Goal: Transaction & Acquisition: Purchase product/service

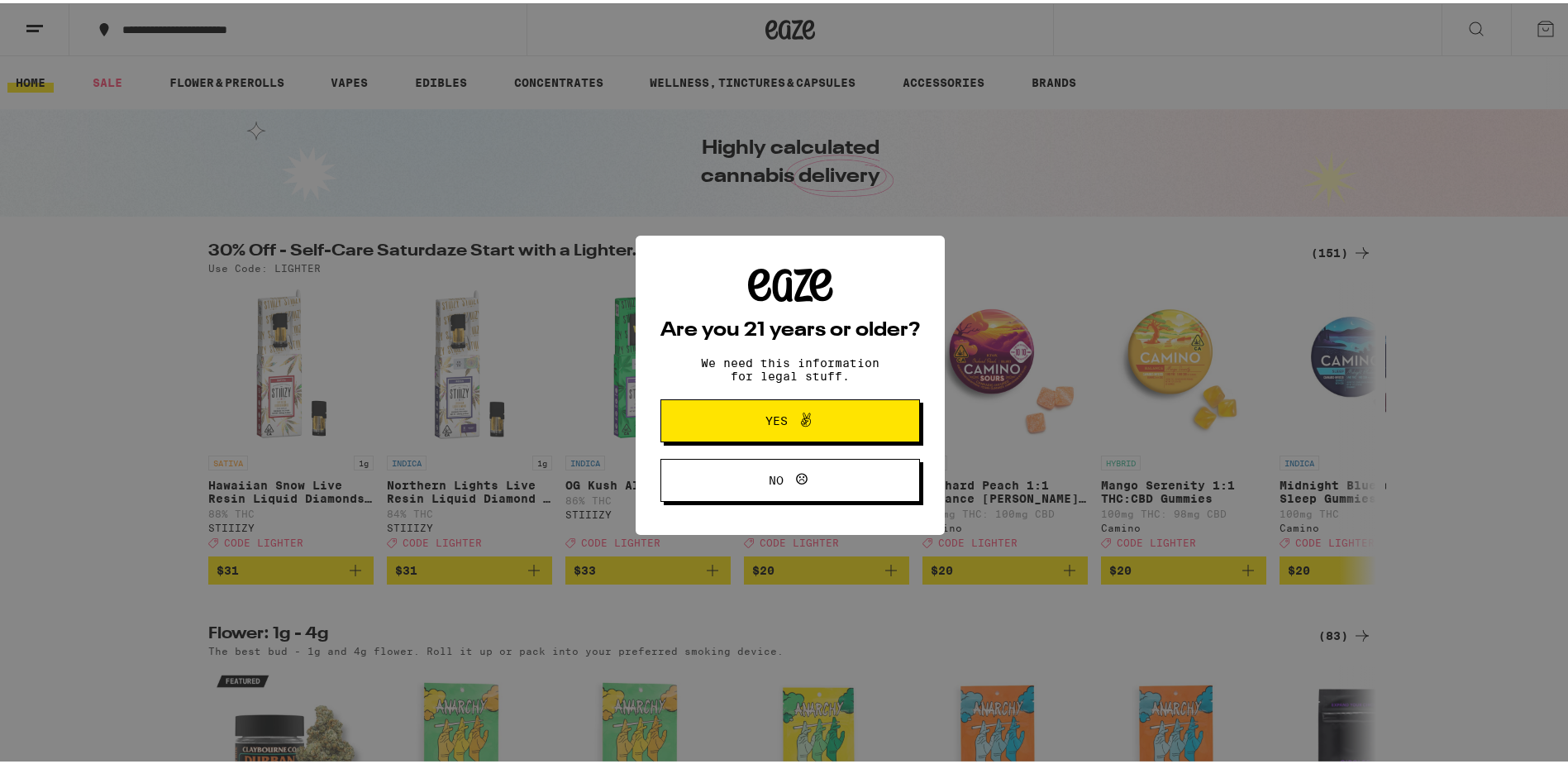
click at [766, 412] on span "Yes" at bounding box center [790, 418] width 126 height 22
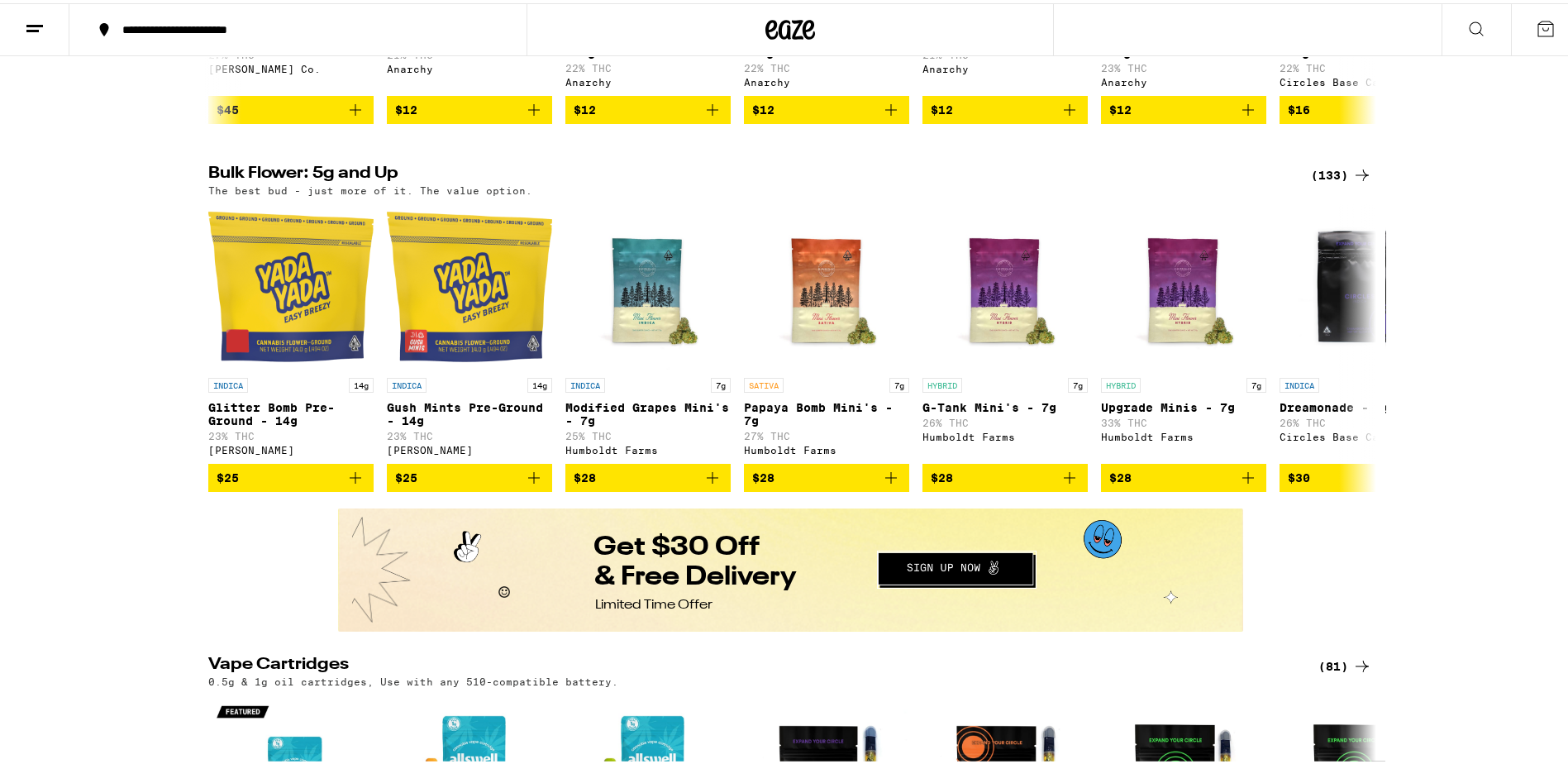
scroll to position [827, 0]
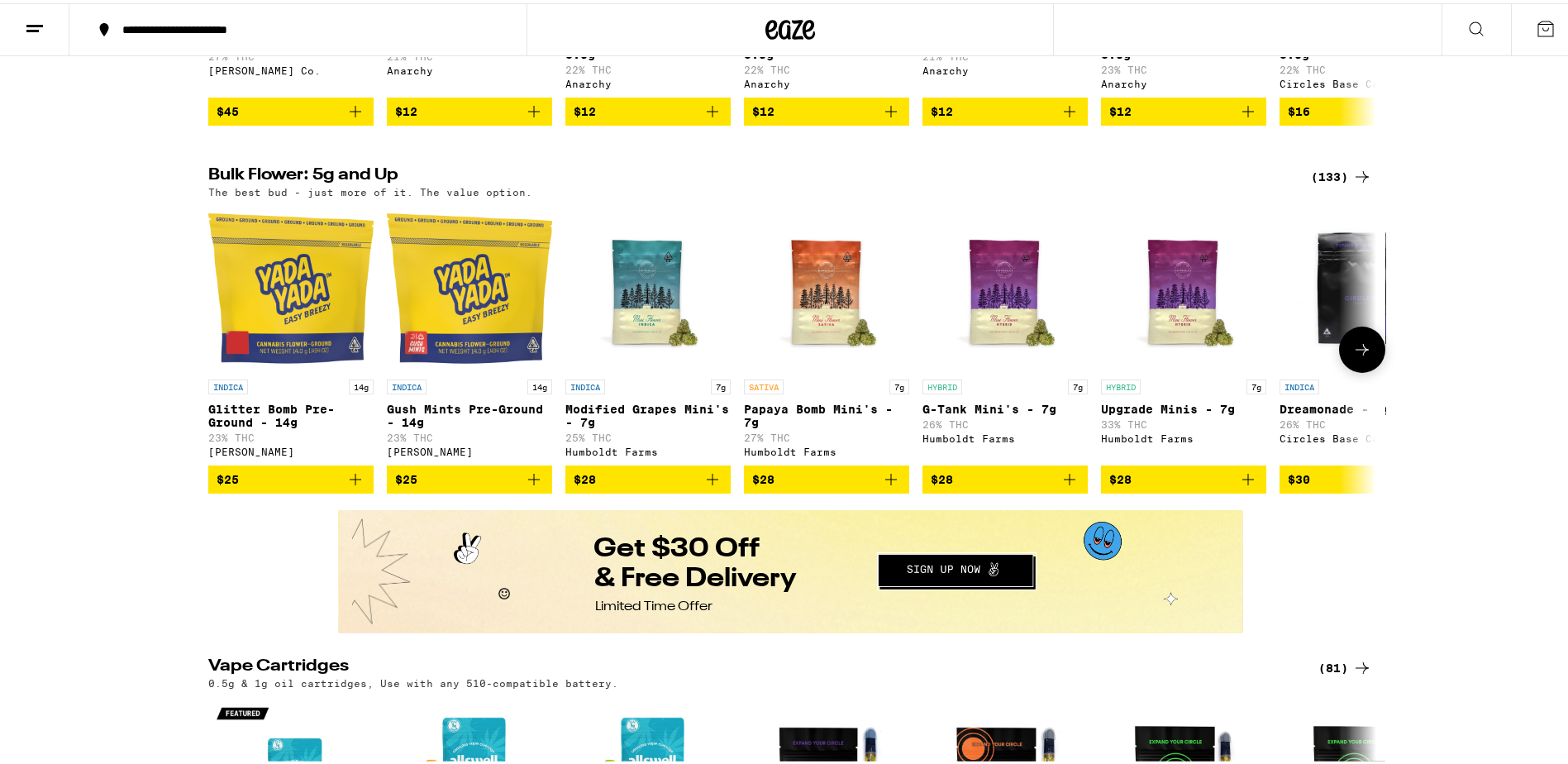
click at [1351, 368] on button at bounding box center [1362, 346] width 46 height 46
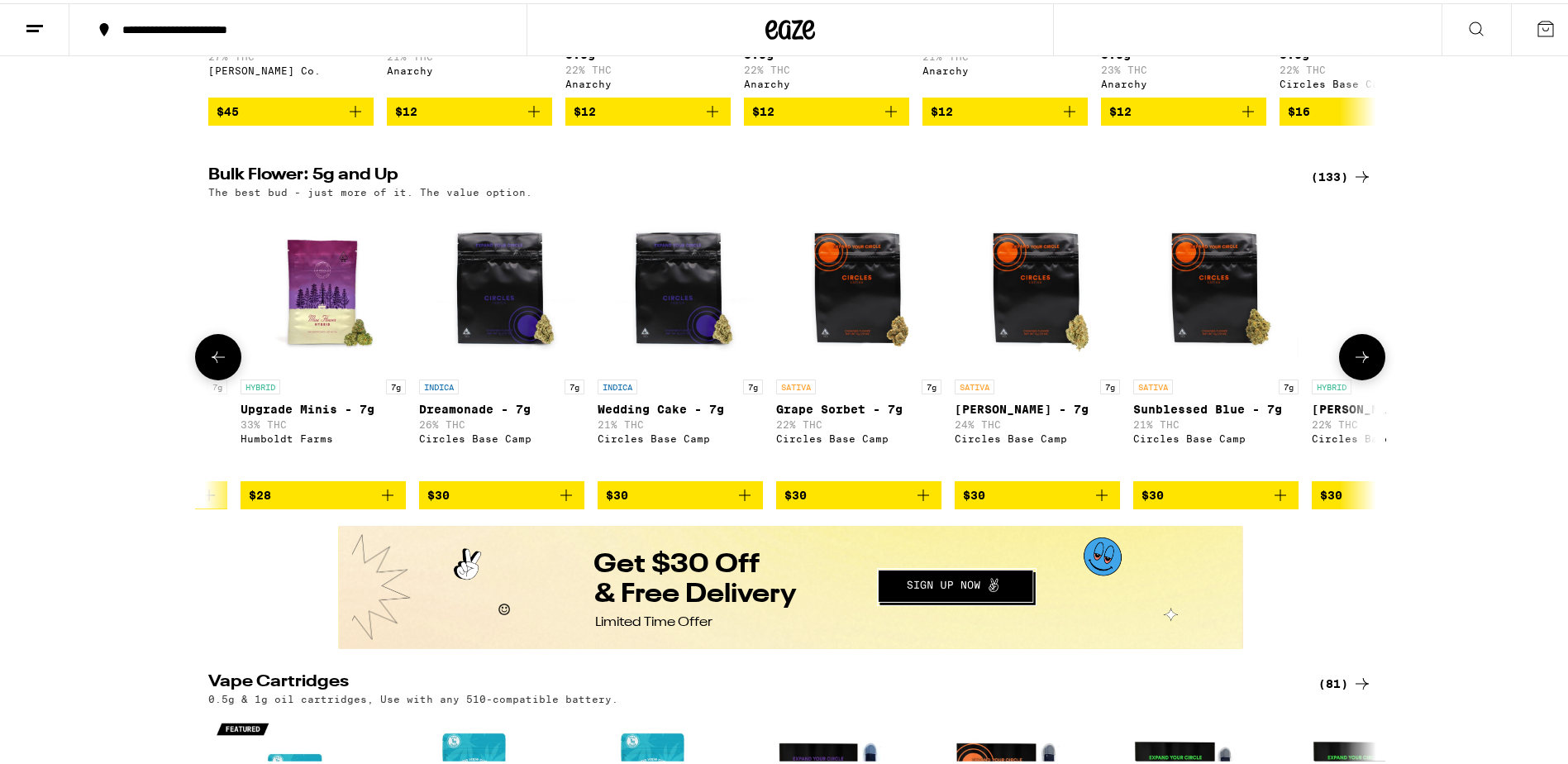
scroll to position [0, 984]
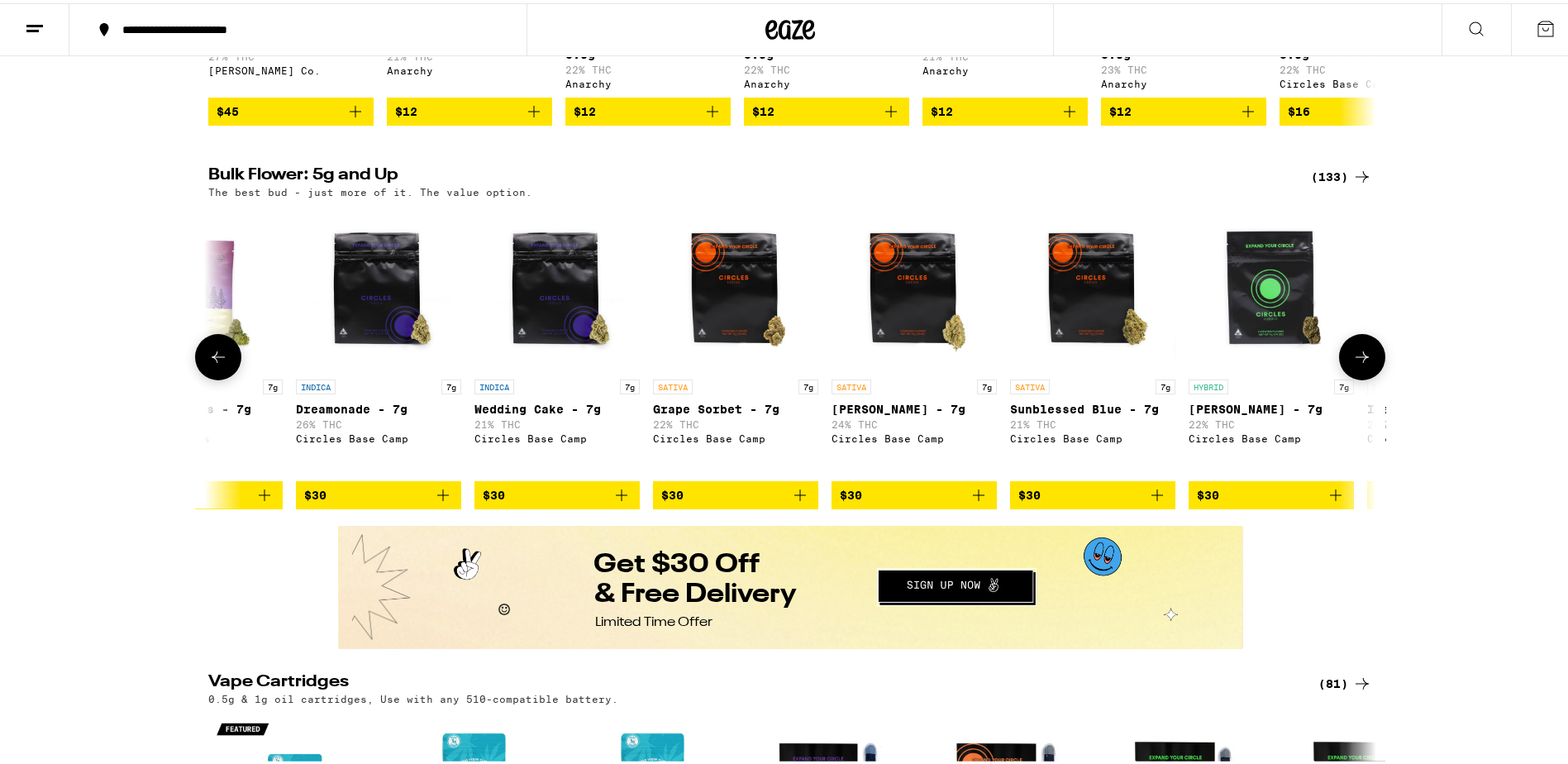
click at [1351, 368] on button at bounding box center [1362, 353] width 46 height 46
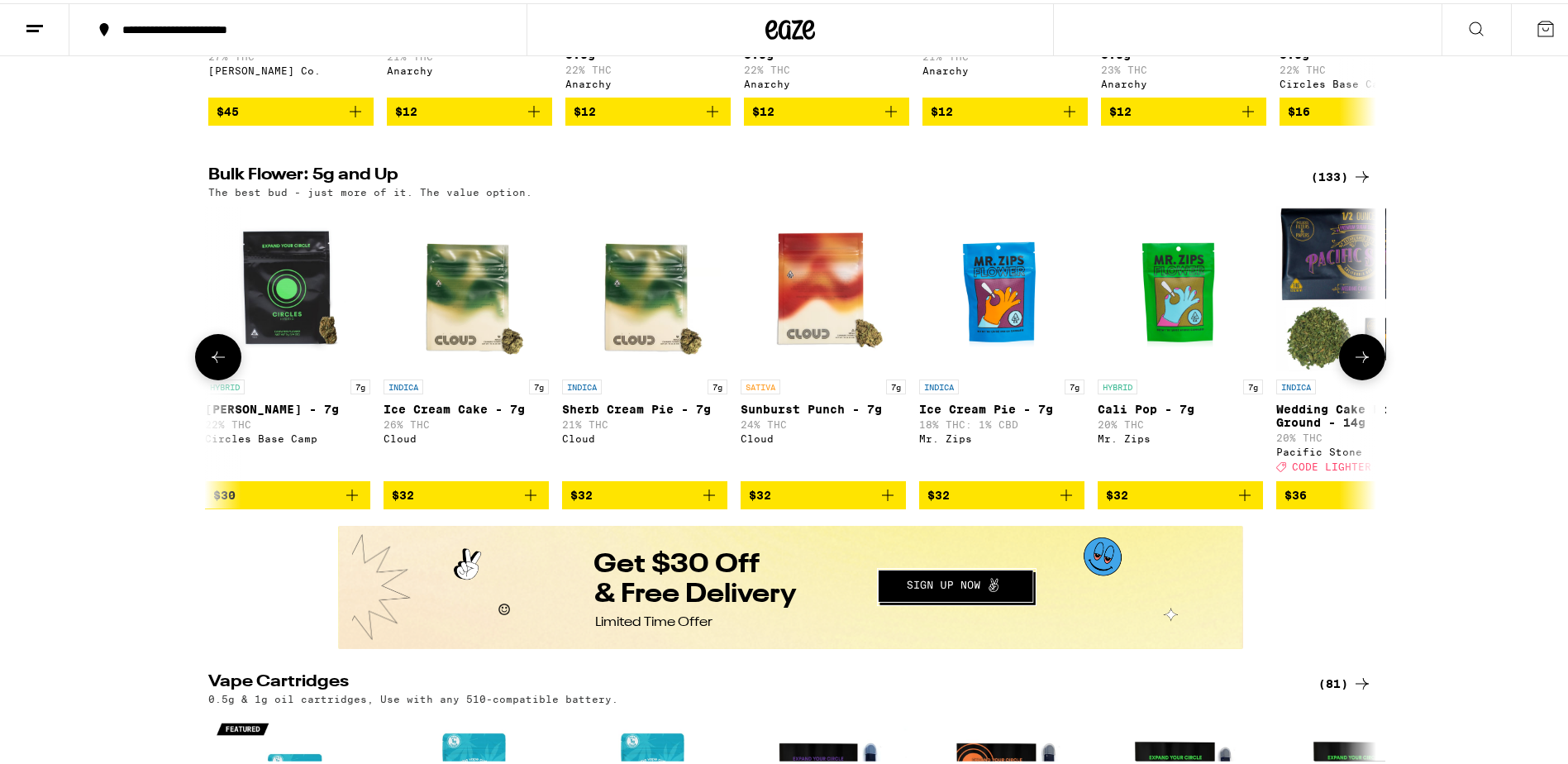
click at [1351, 368] on button at bounding box center [1362, 353] width 46 height 46
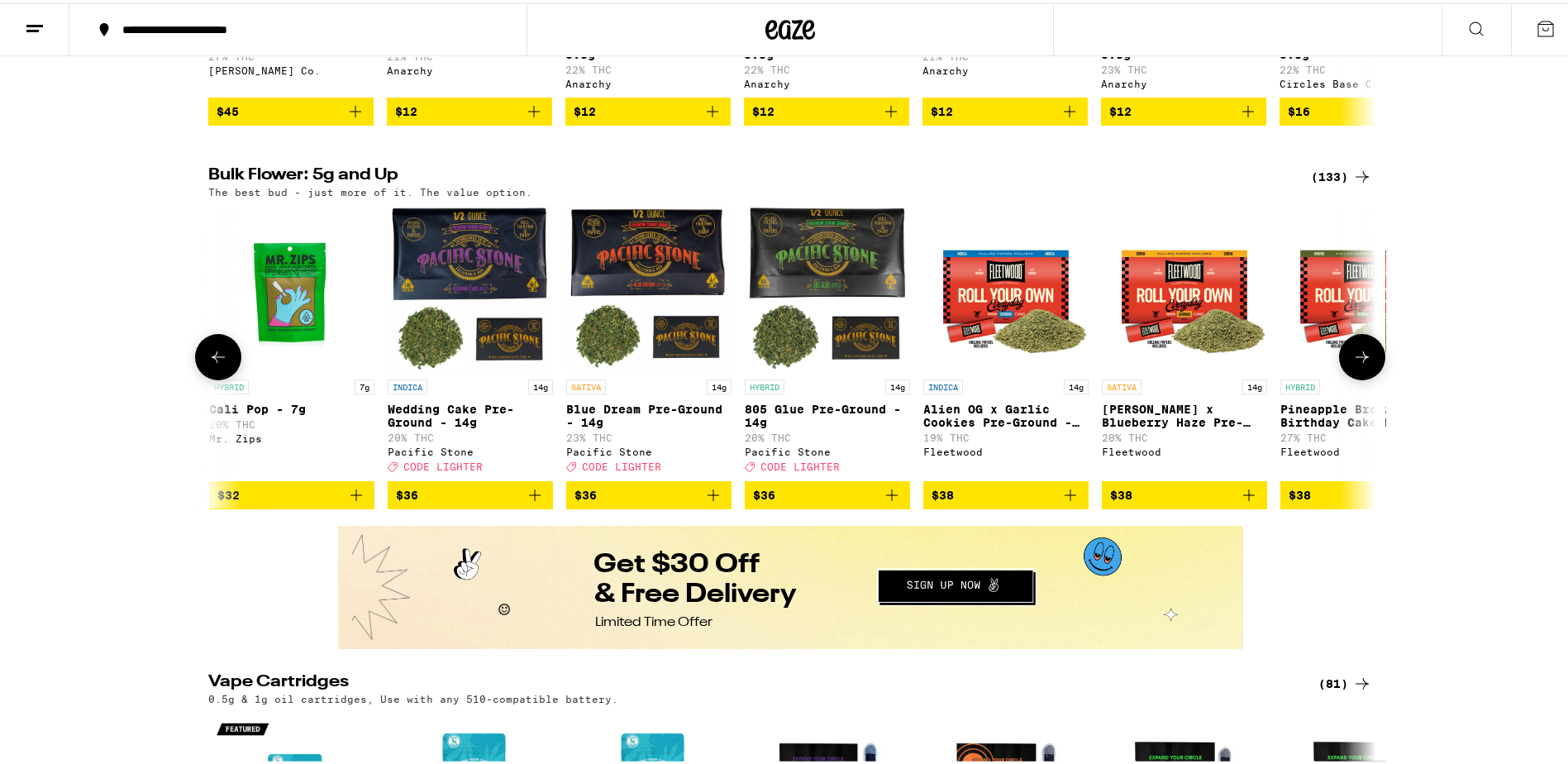
scroll to position [0, 2951]
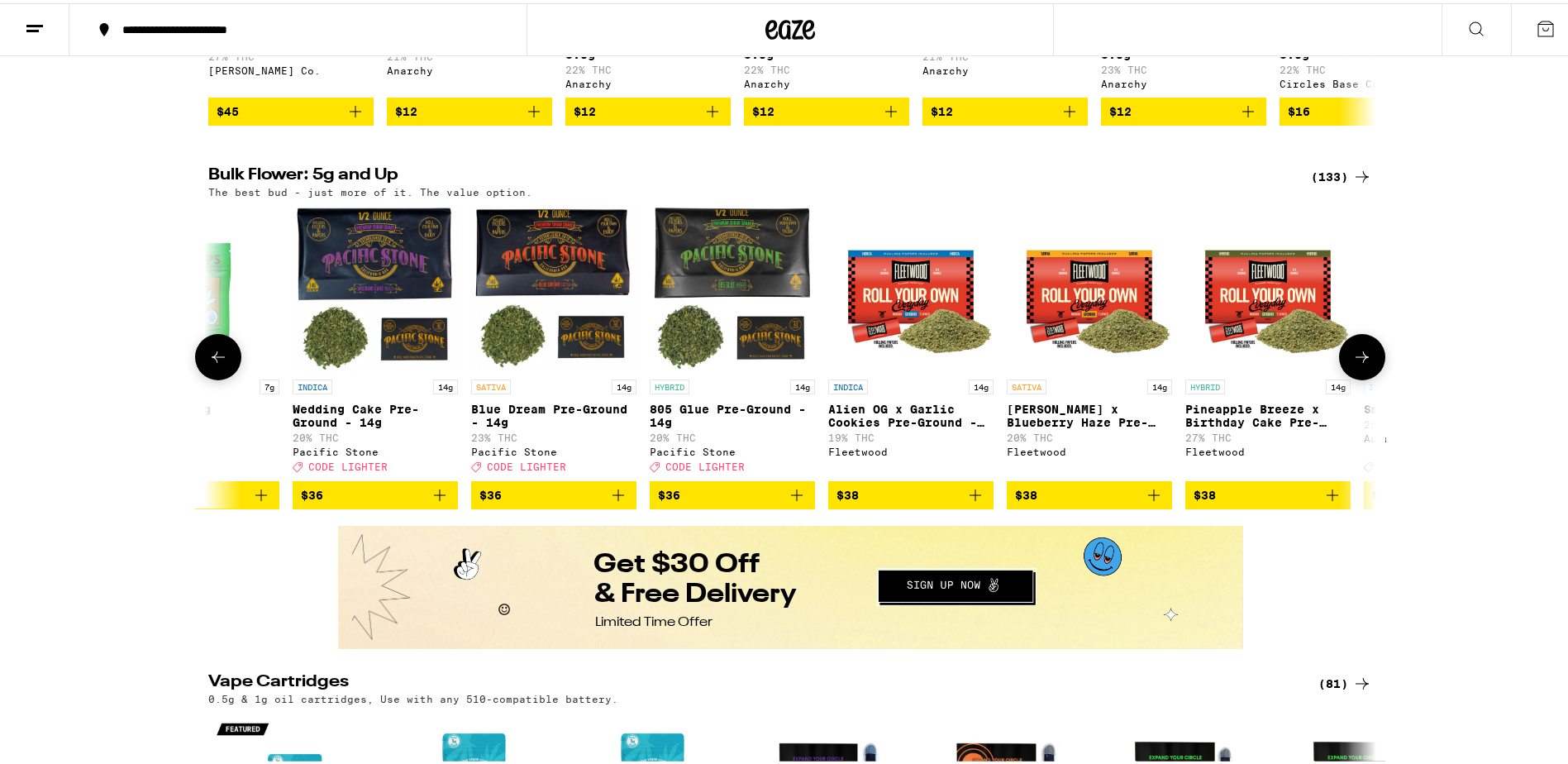
click at [1351, 368] on button at bounding box center [1362, 353] width 46 height 46
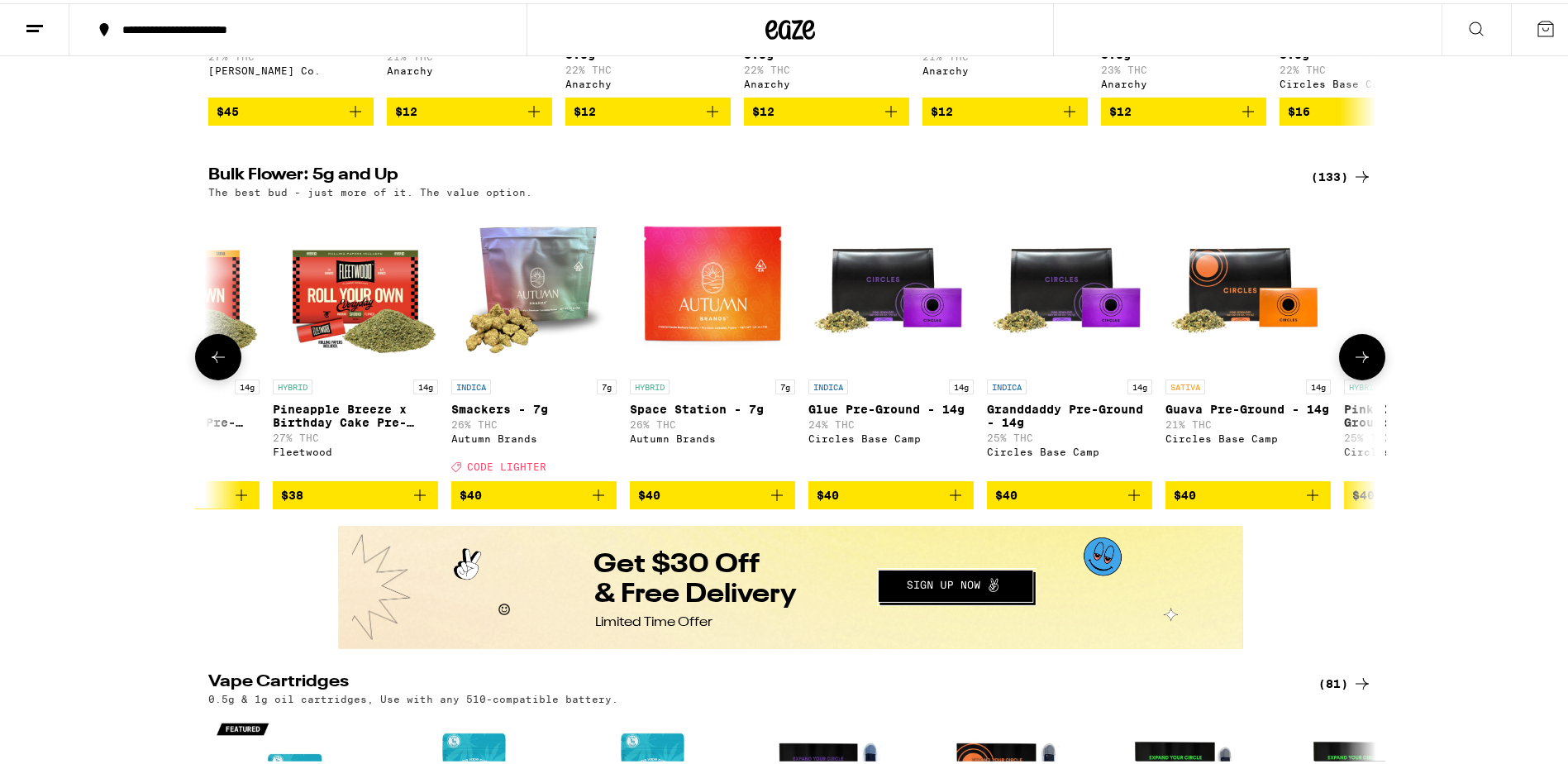
scroll to position [0, 3935]
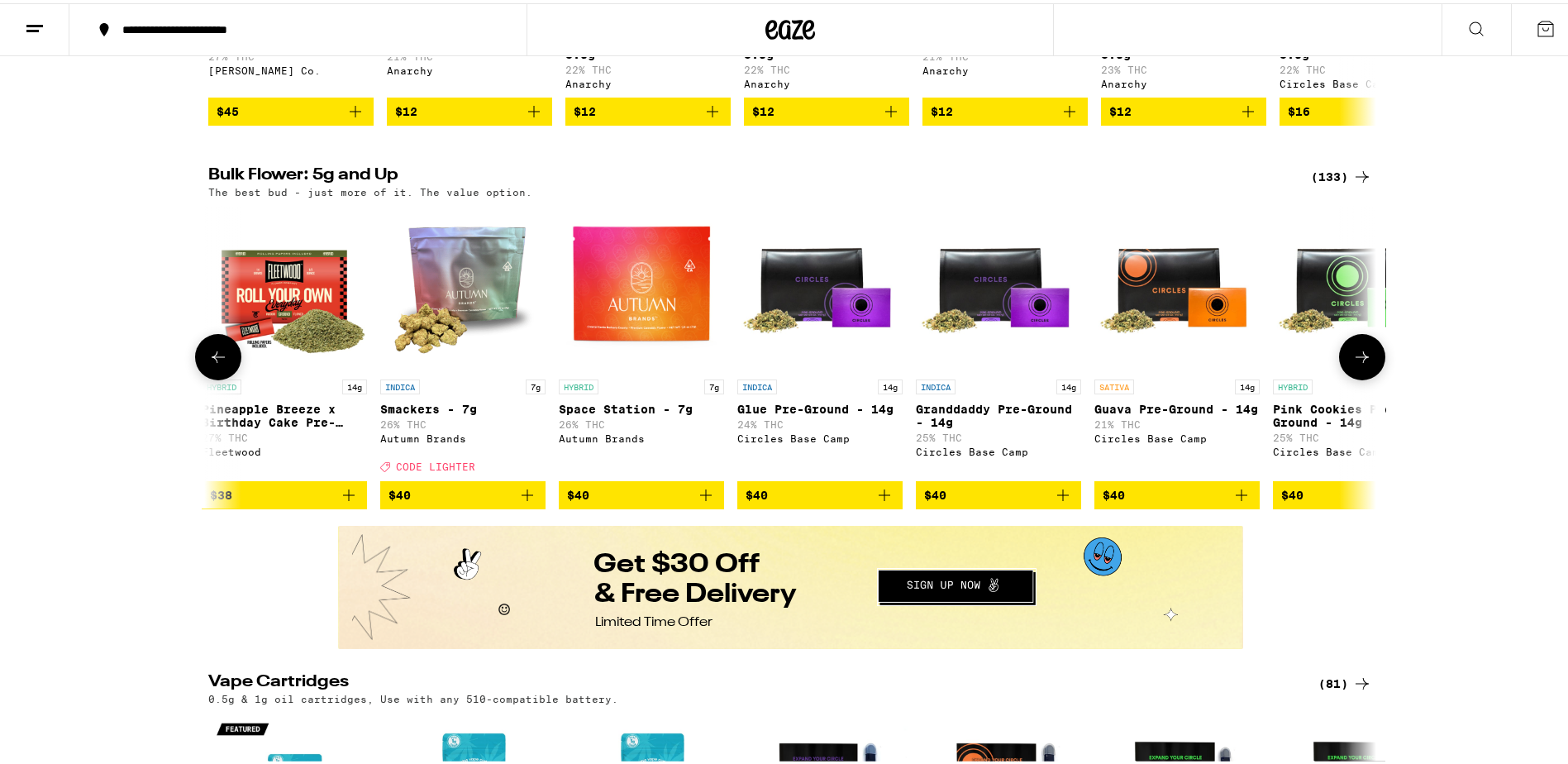
click at [1351, 368] on button at bounding box center [1362, 353] width 46 height 46
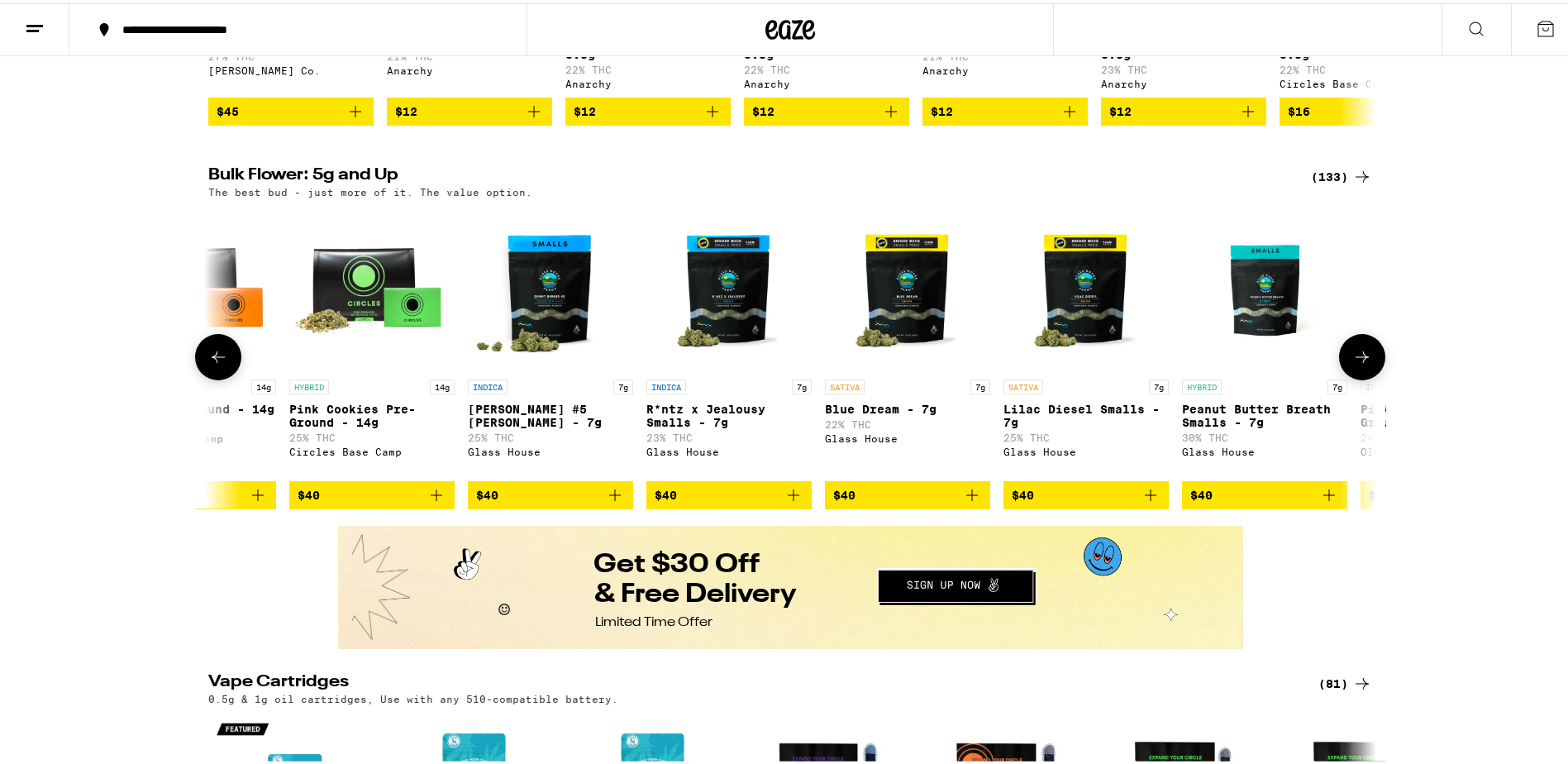
click at [1351, 368] on button at bounding box center [1362, 353] width 46 height 46
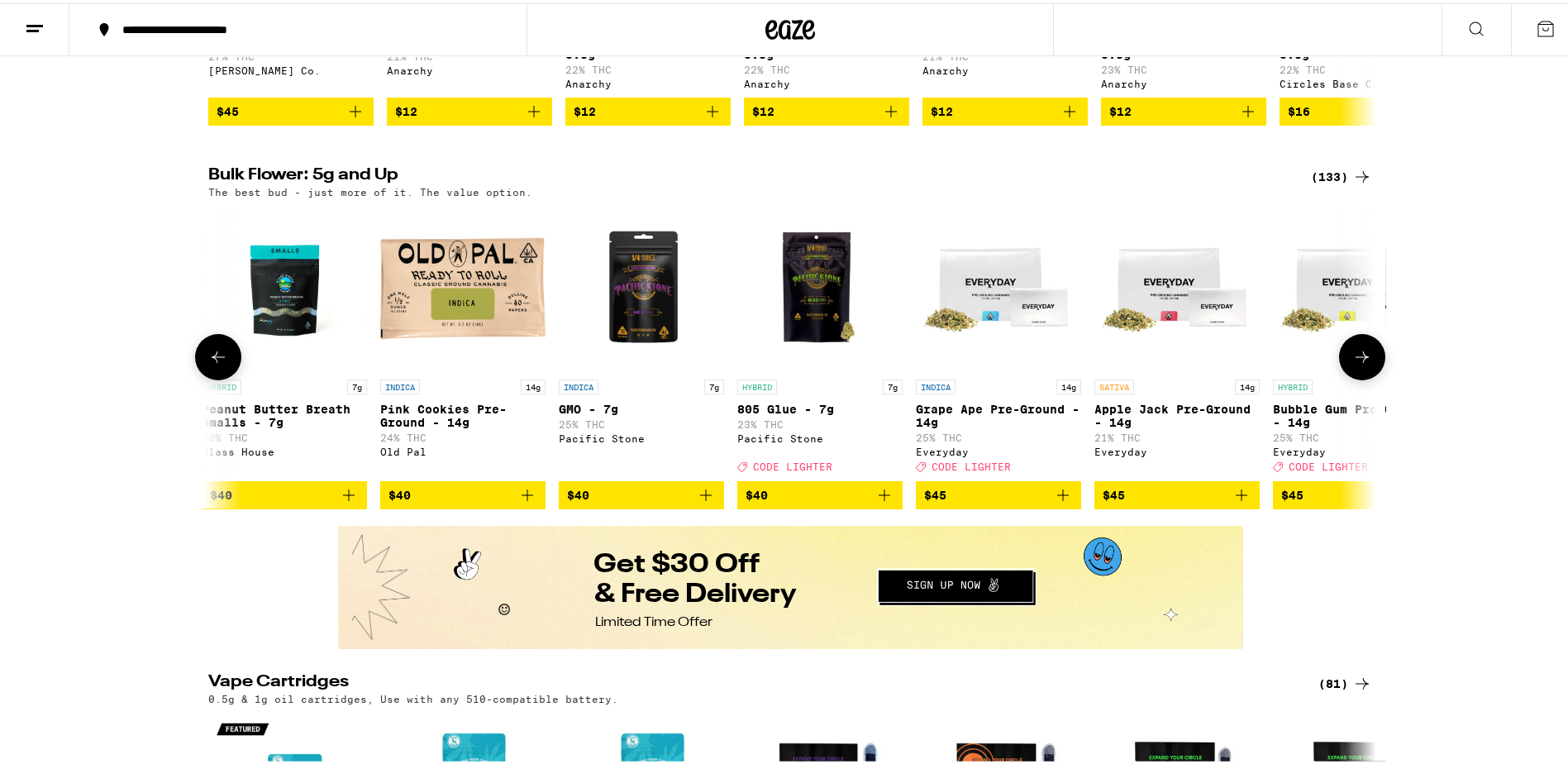
scroll to position [0, 5903]
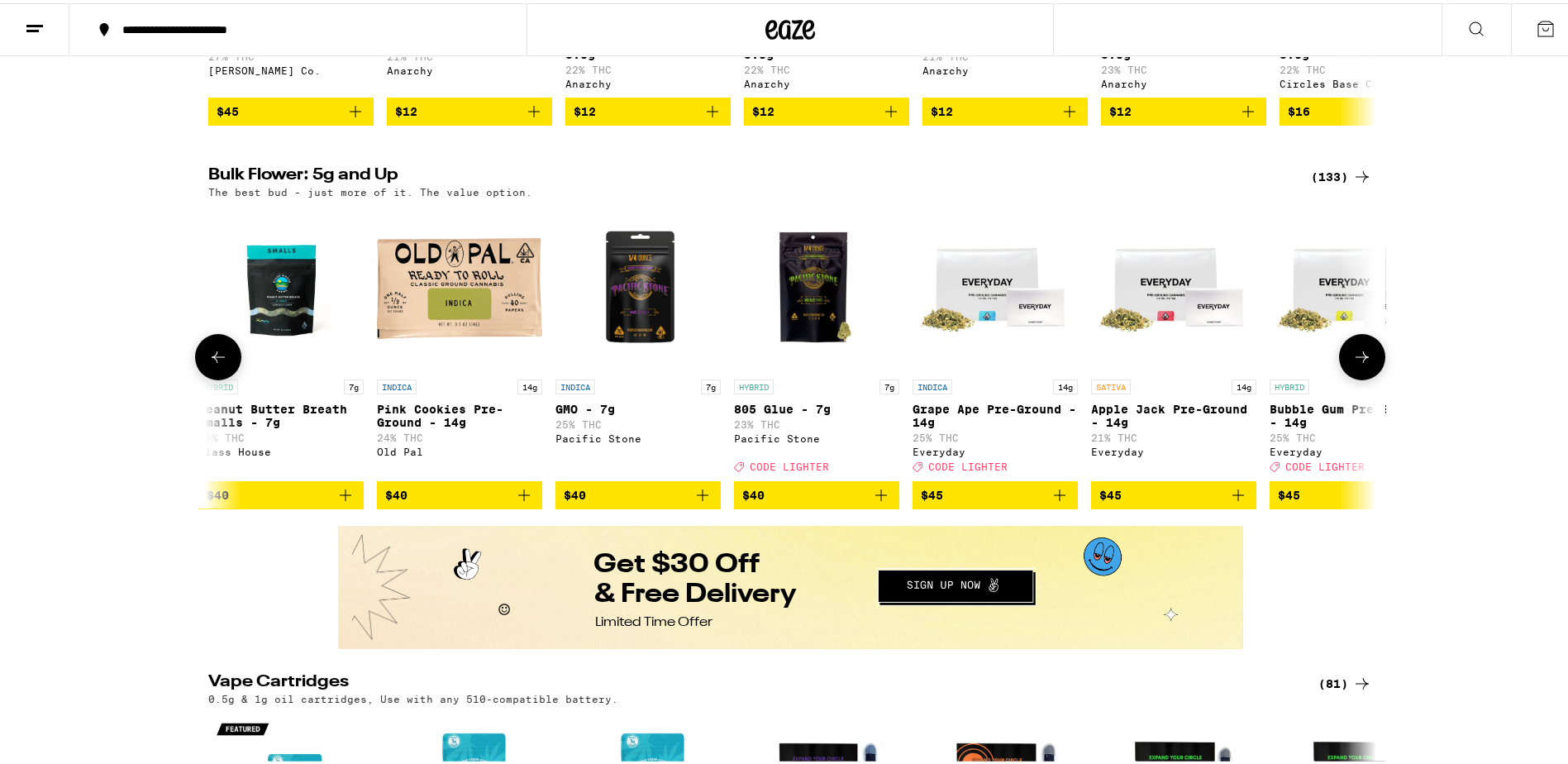
click at [1351, 368] on button at bounding box center [1362, 353] width 46 height 46
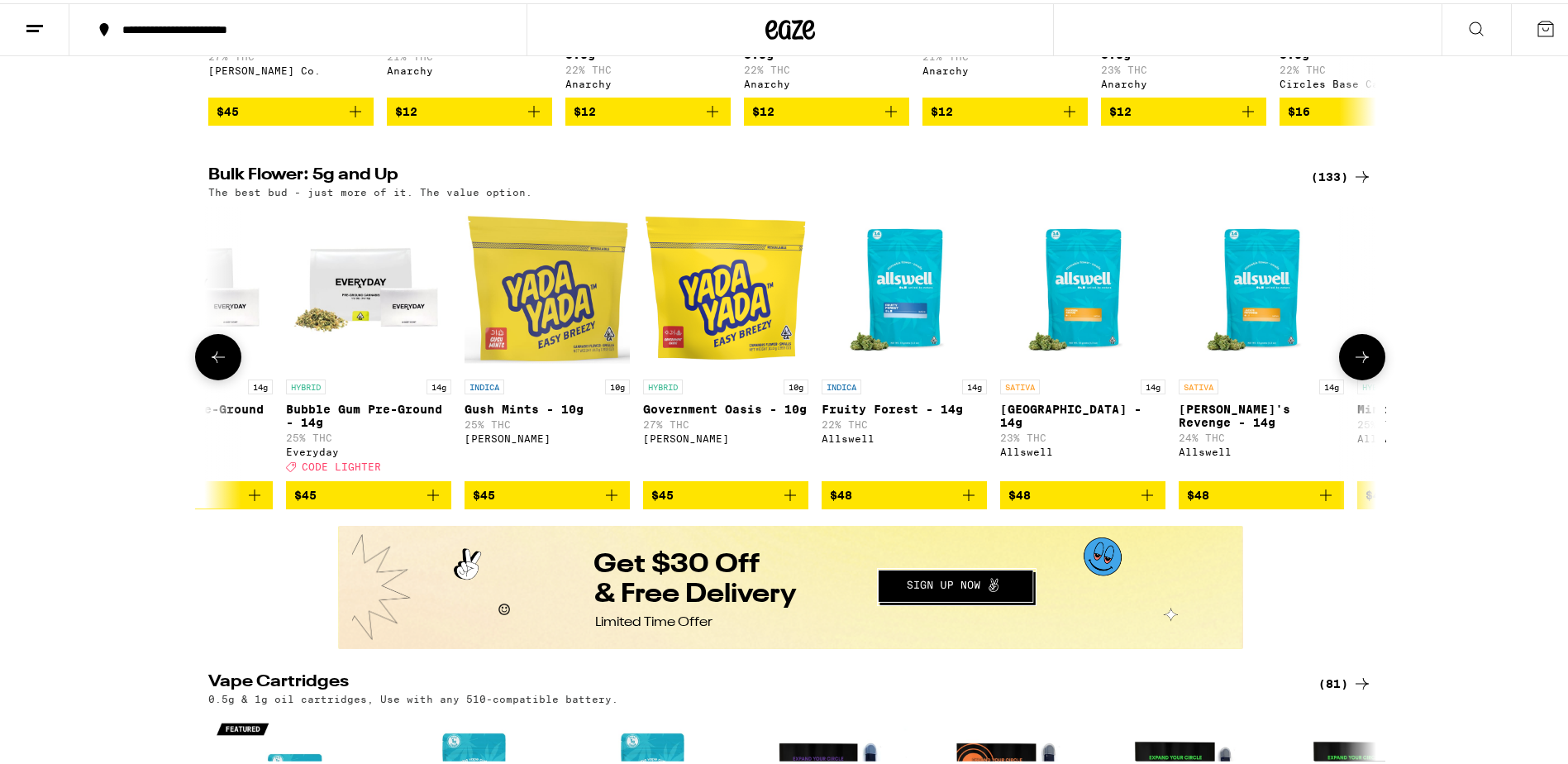
click at [1351, 368] on button at bounding box center [1362, 353] width 46 height 46
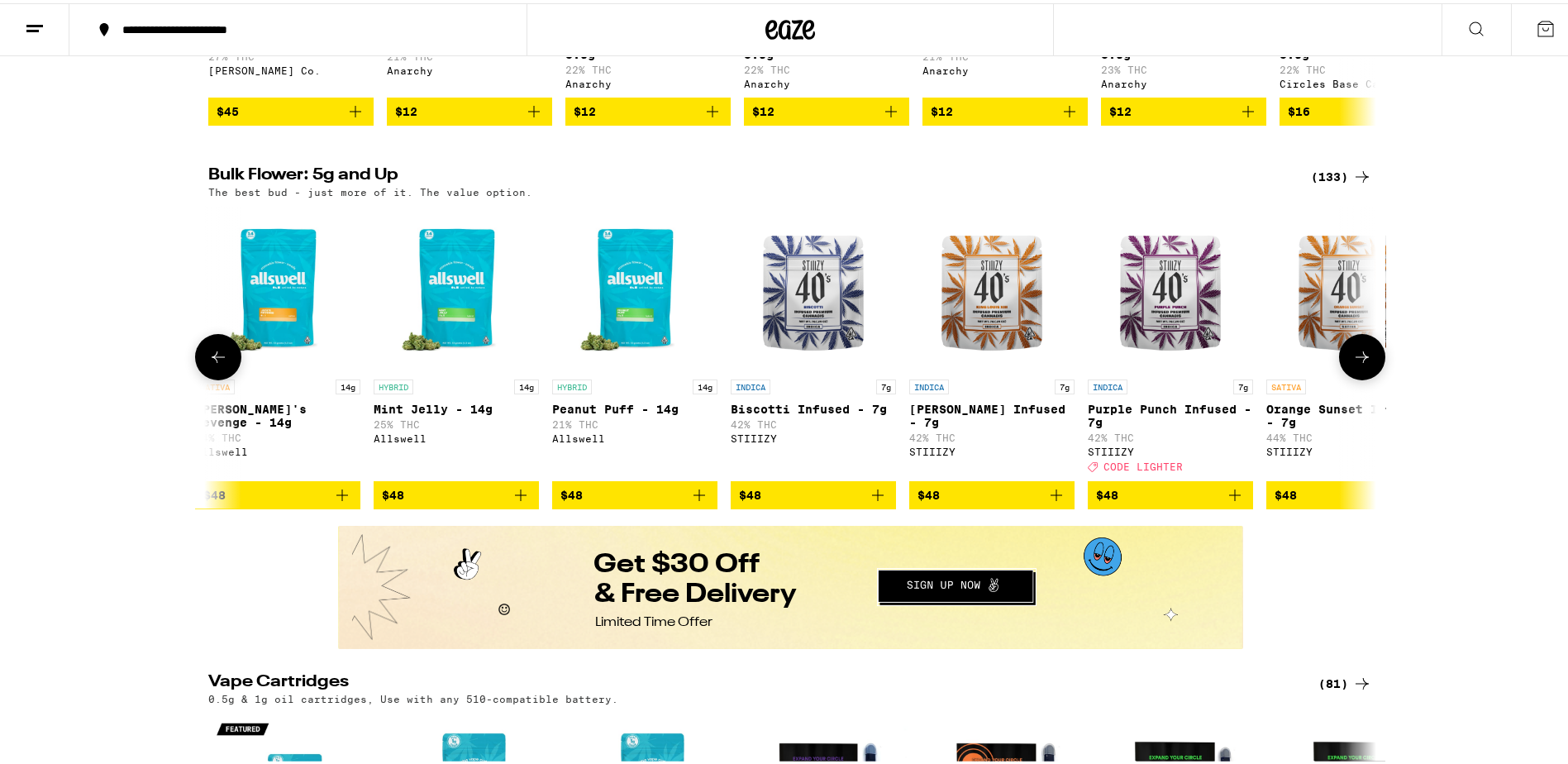
click at [1351, 368] on button at bounding box center [1362, 353] width 46 height 46
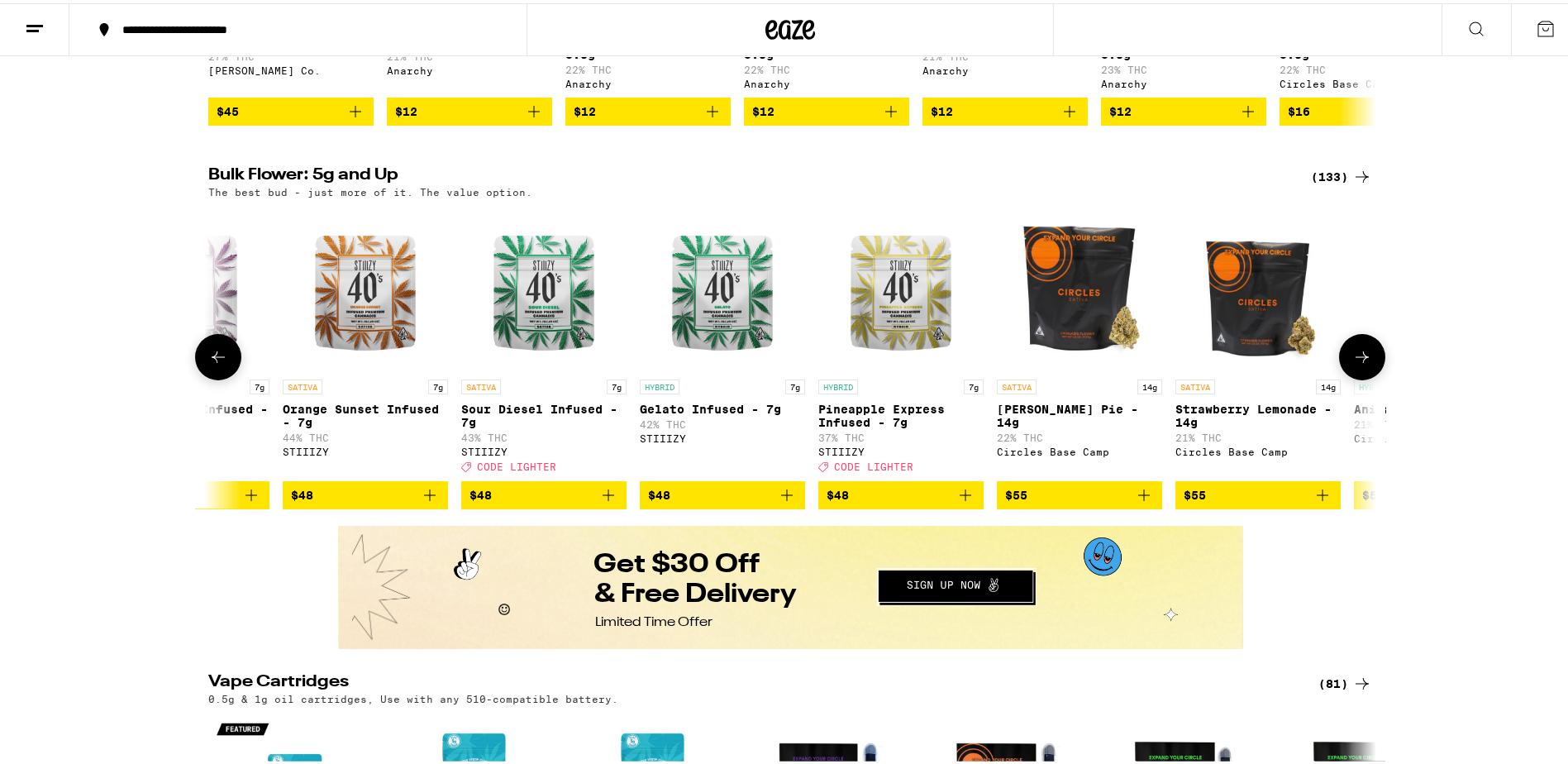
click at [1351, 368] on button at bounding box center [1362, 353] width 46 height 46
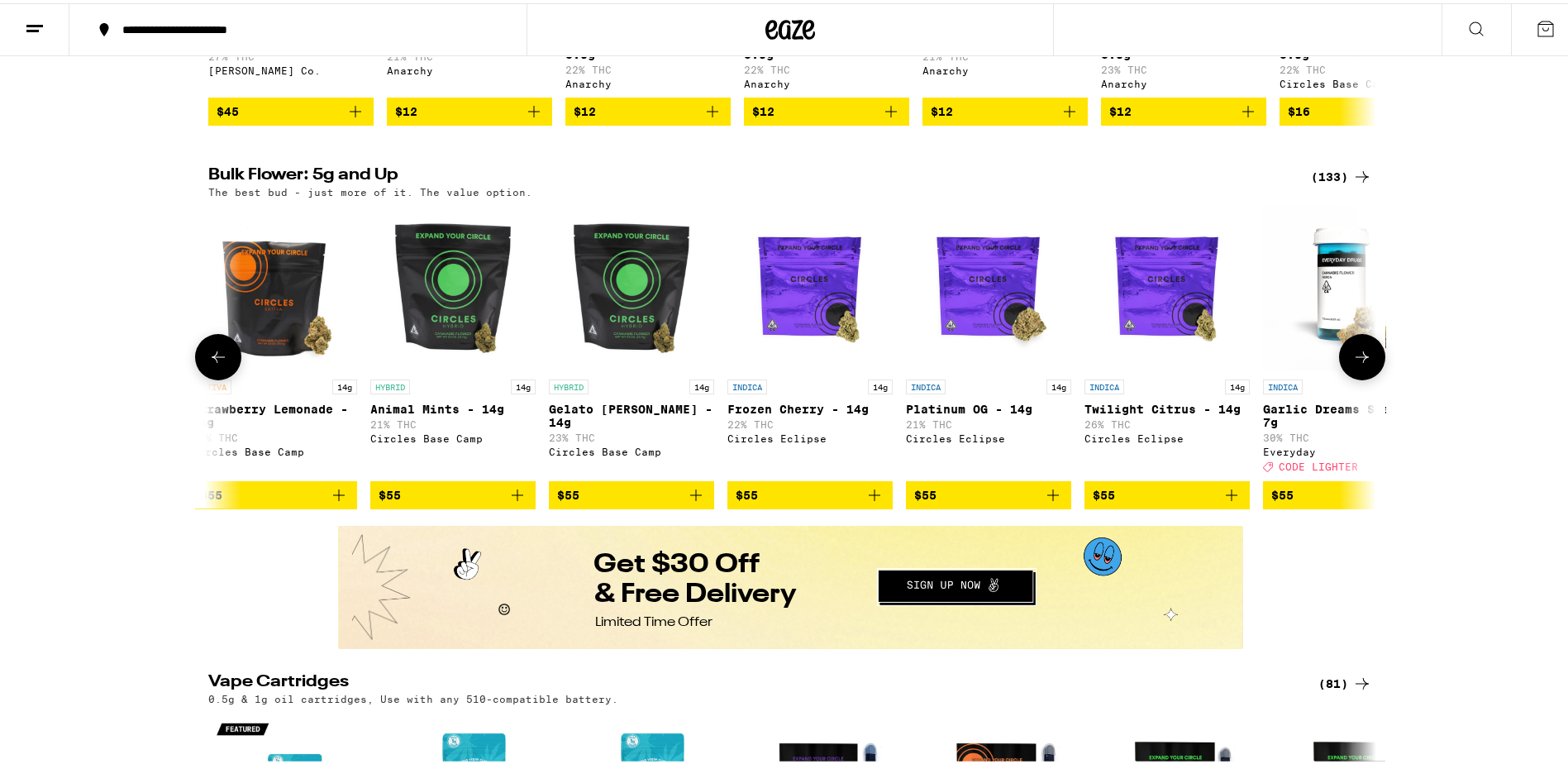
click at [1351, 368] on button at bounding box center [1362, 353] width 46 height 46
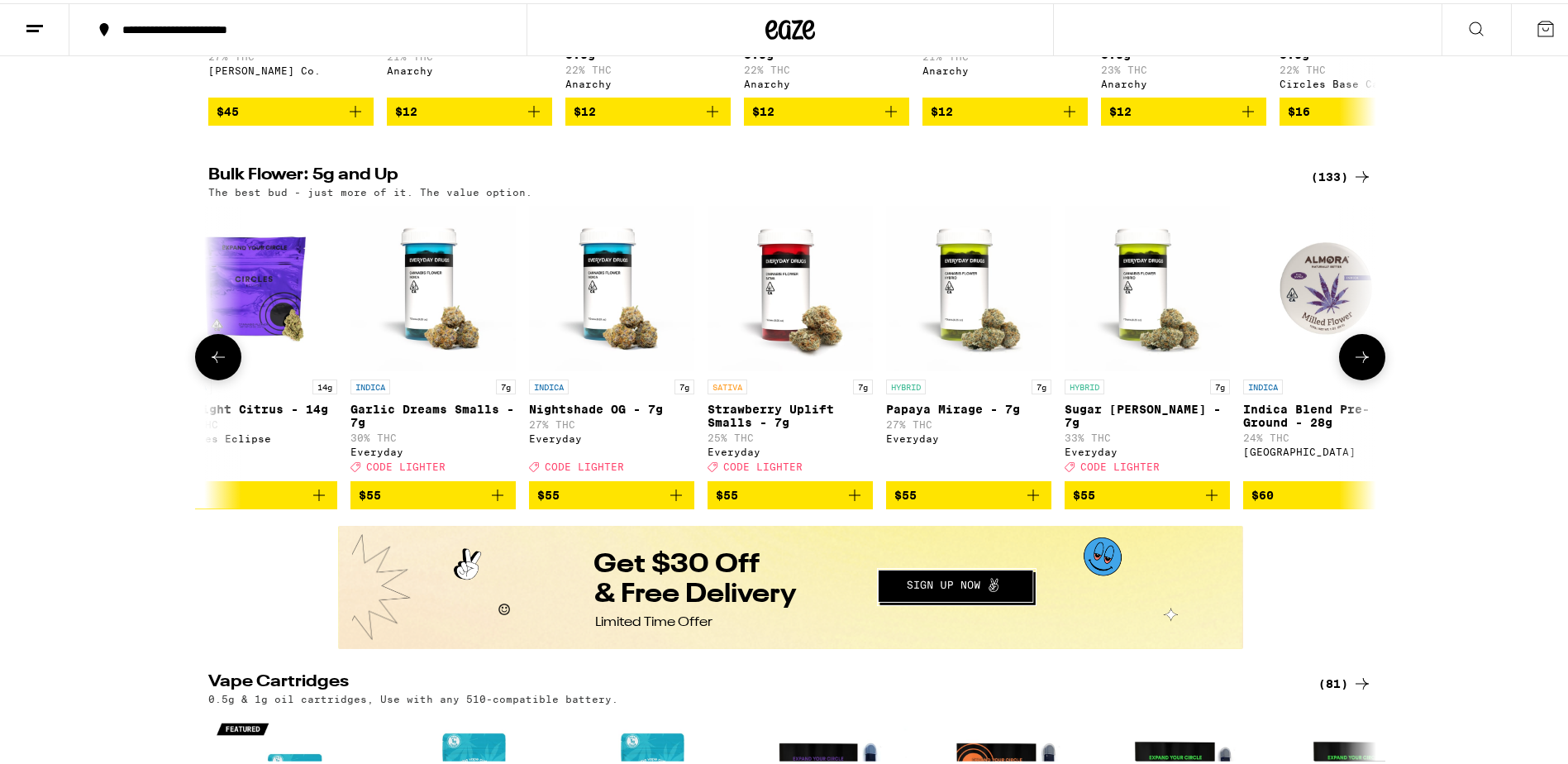
scroll to position [0, 10822]
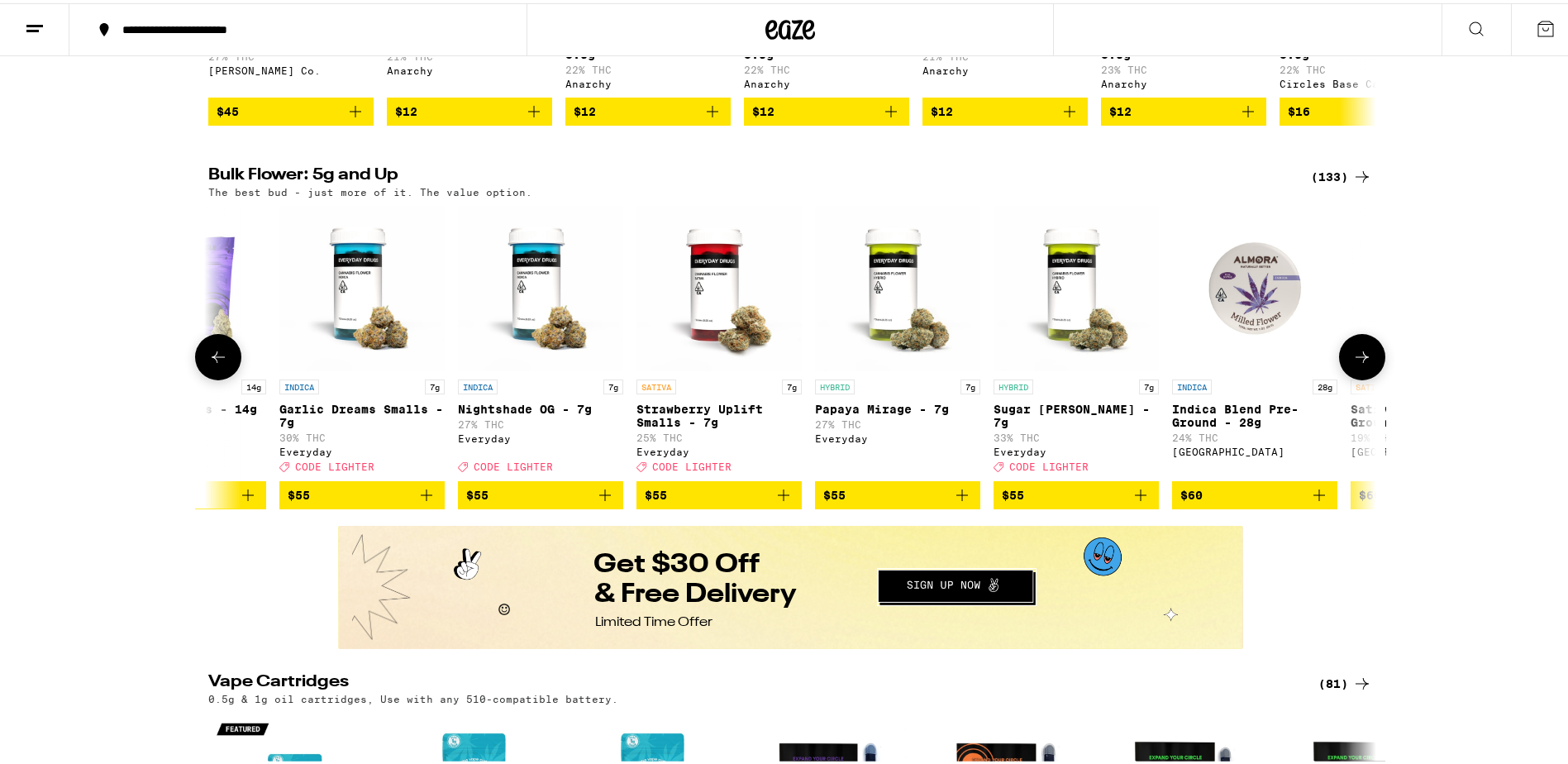
click at [1351, 368] on button at bounding box center [1362, 353] width 46 height 46
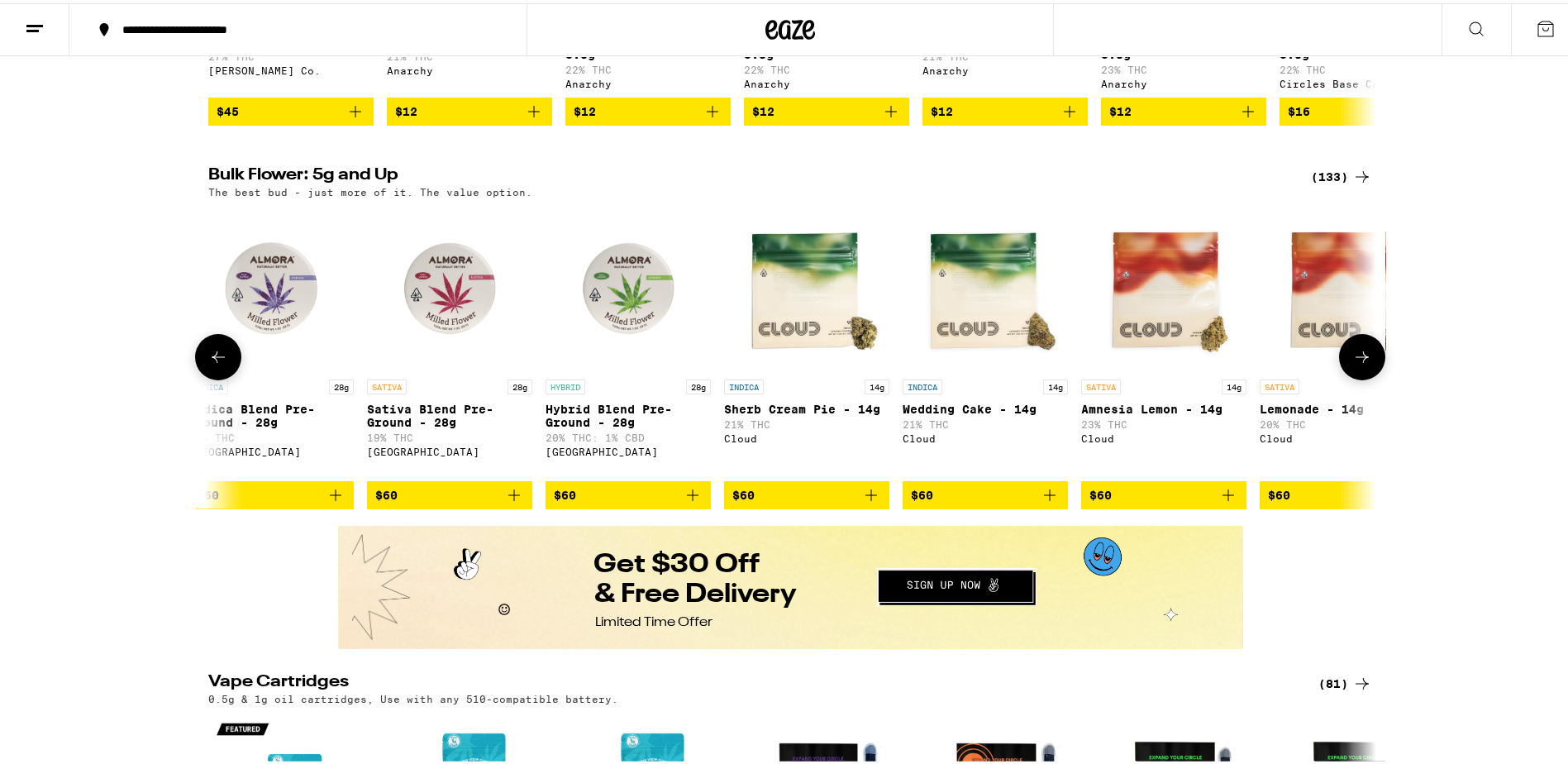
click at [1351, 368] on button at bounding box center [1362, 353] width 46 height 46
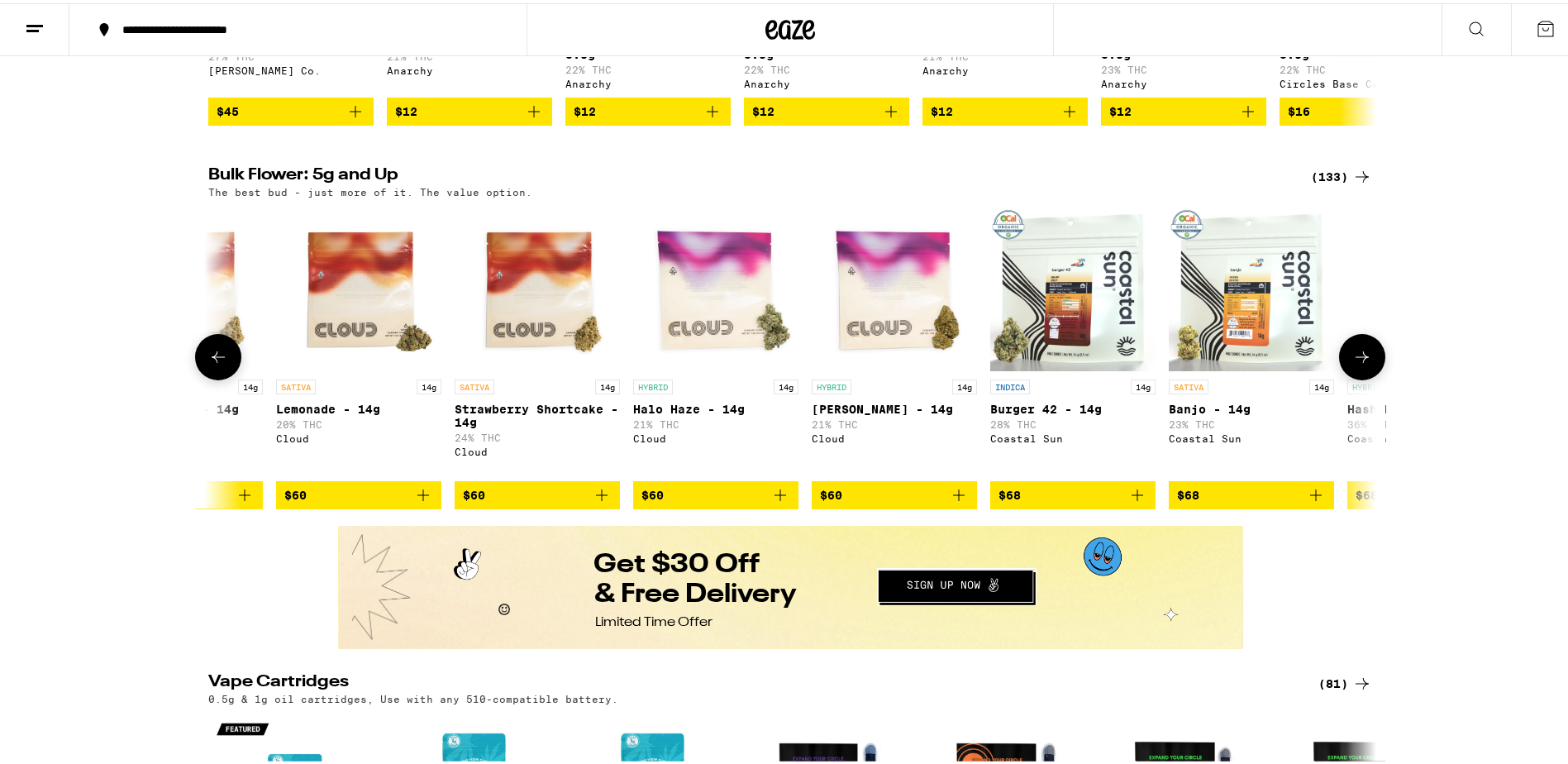
click at [1351, 368] on button at bounding box center [1362, 353] width 46 height 46
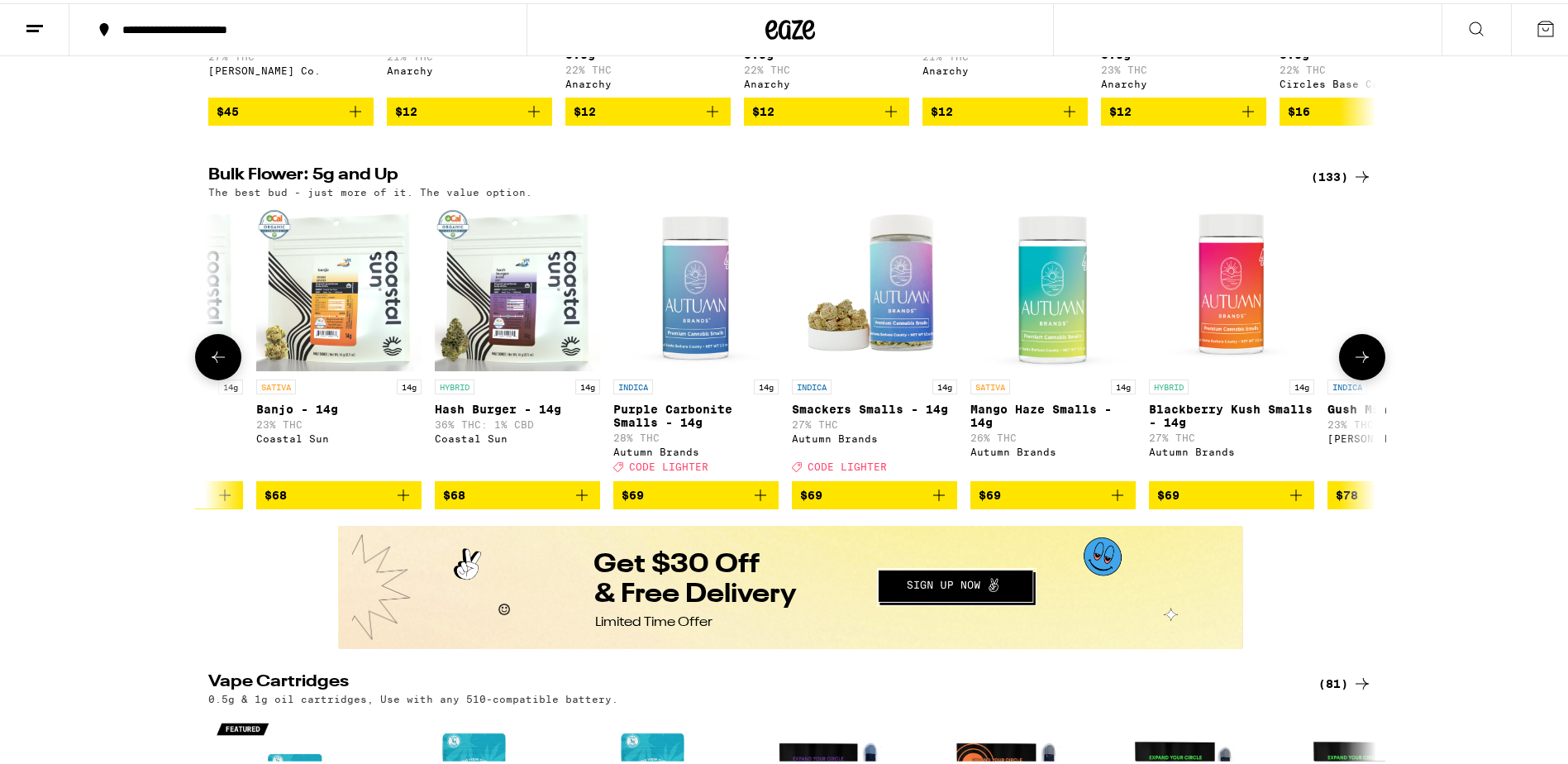
scroll to position [0, 13774]
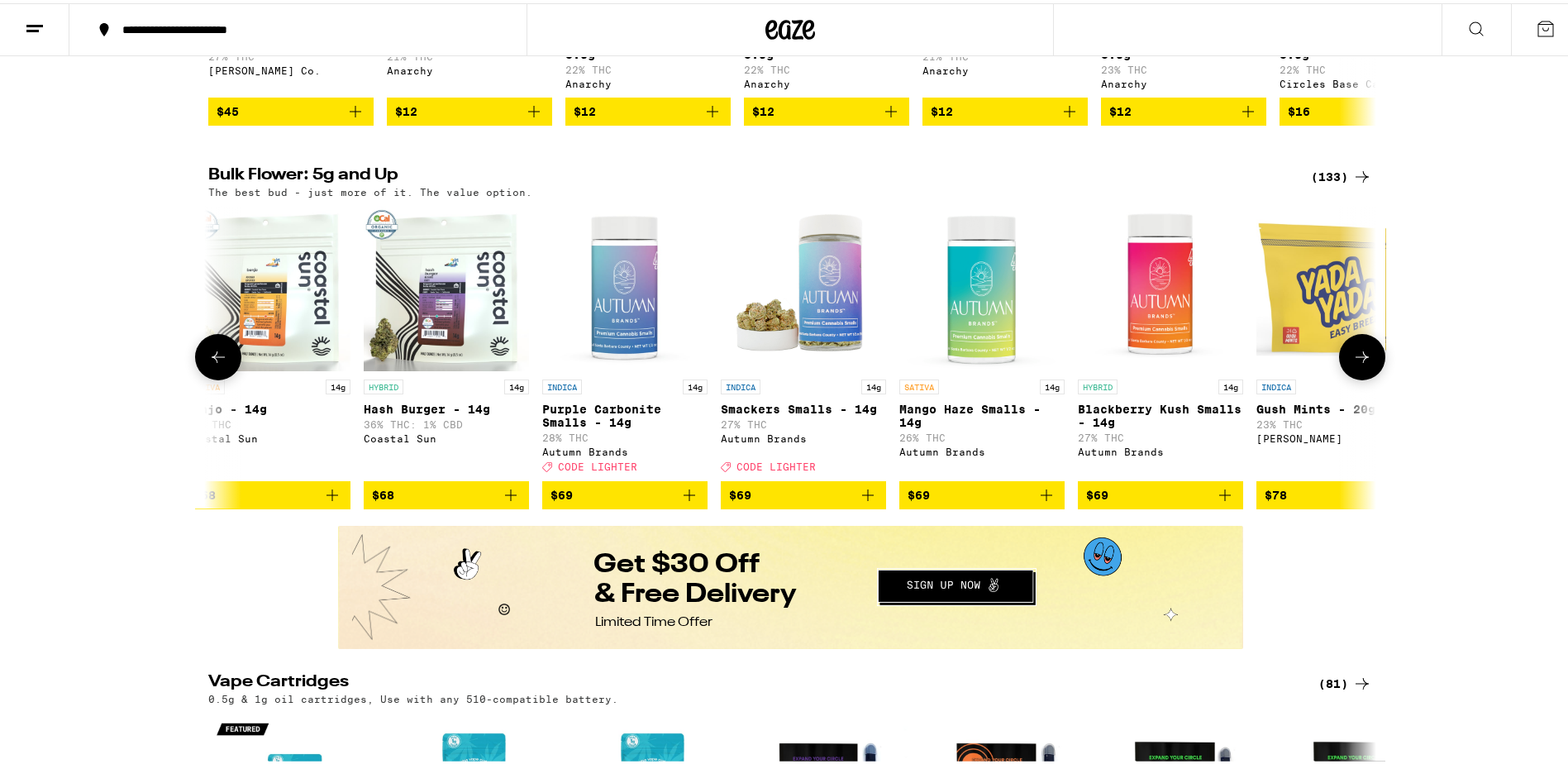
click at [1351, 368] on button at bounding box center [1362, 353] width 46 height 46
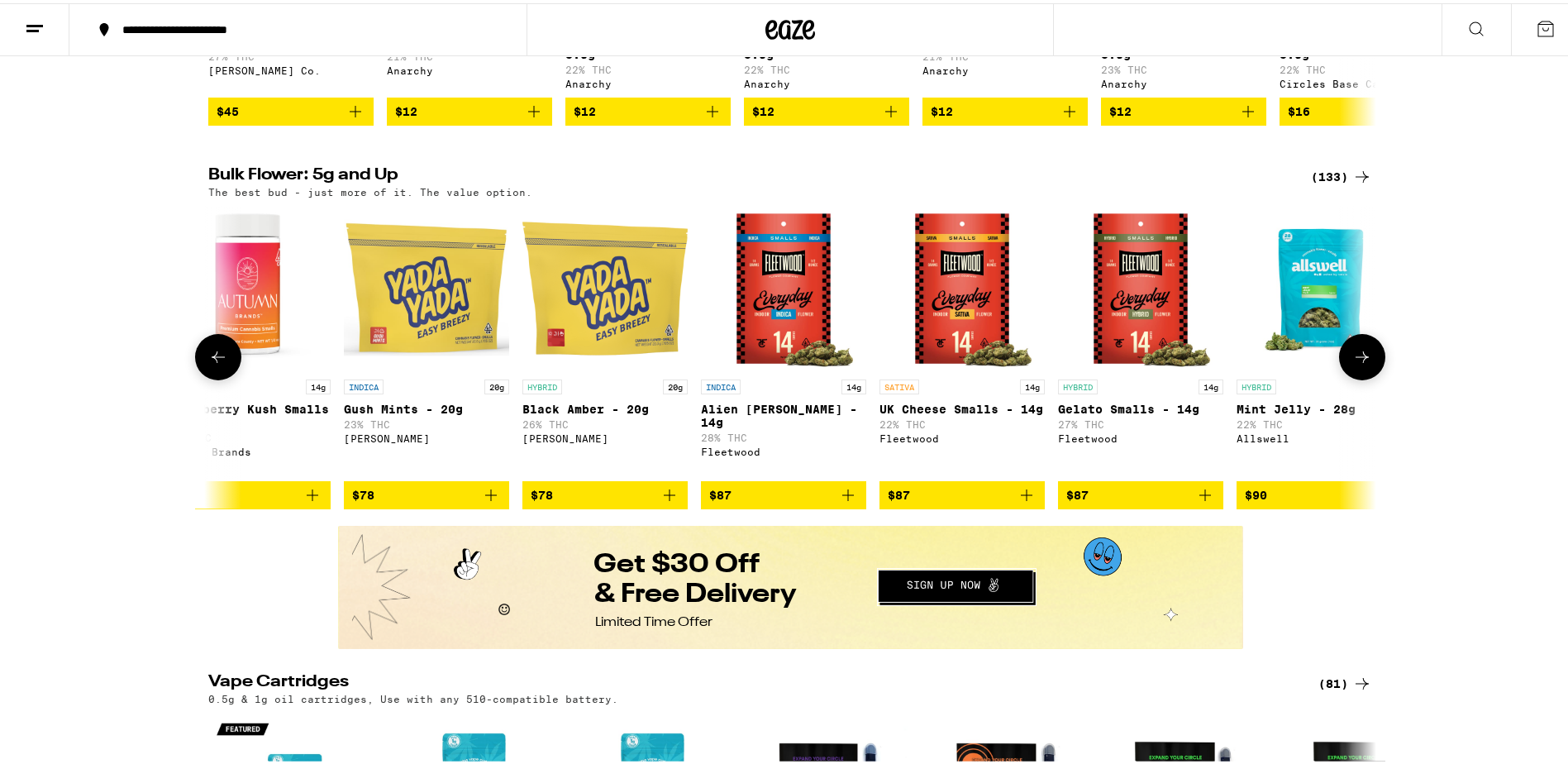
scroll to position [0, 14758]
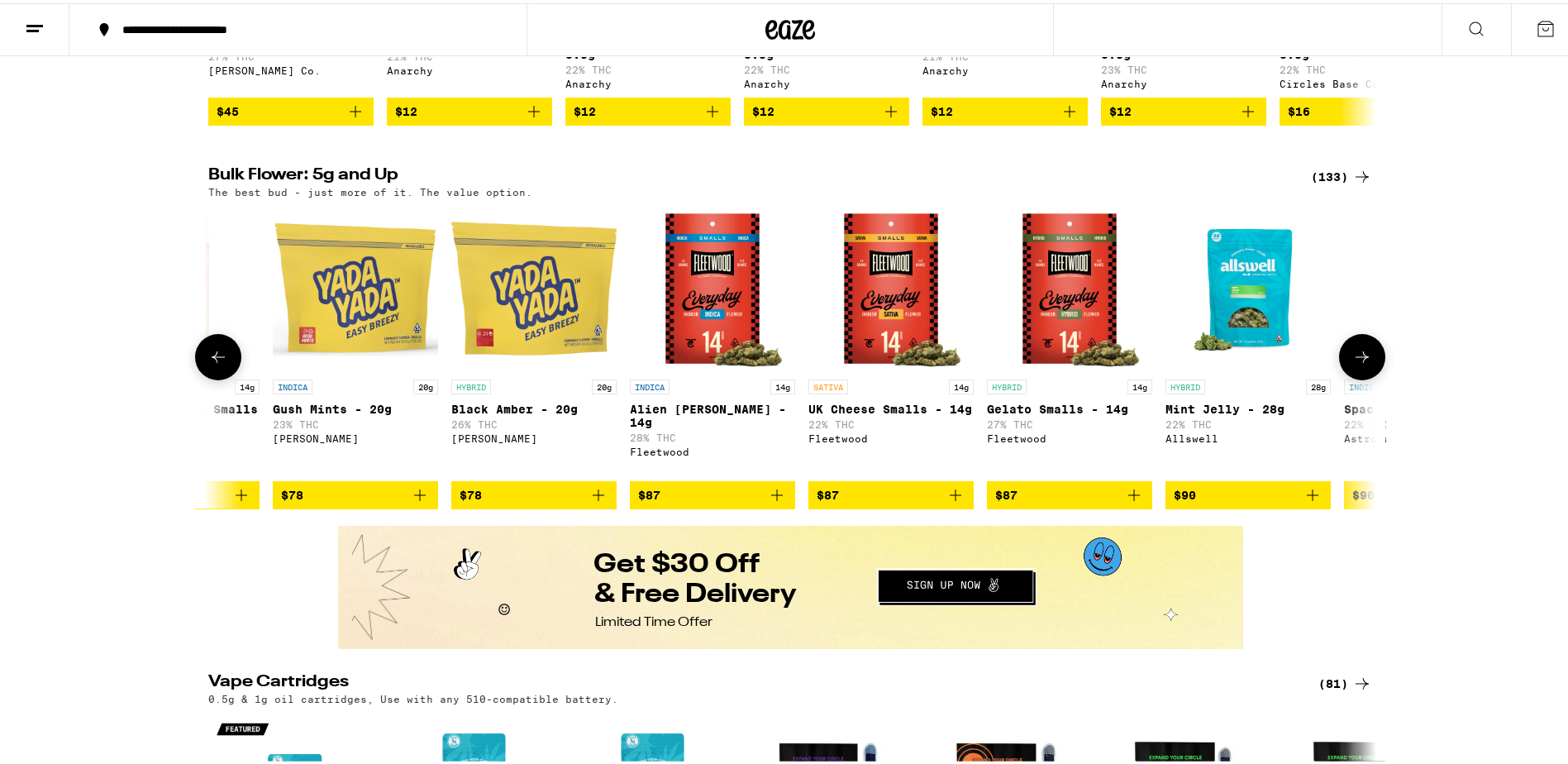
click at [1351, 368] on button at bounding box center [1362, 353] width 46 height 46
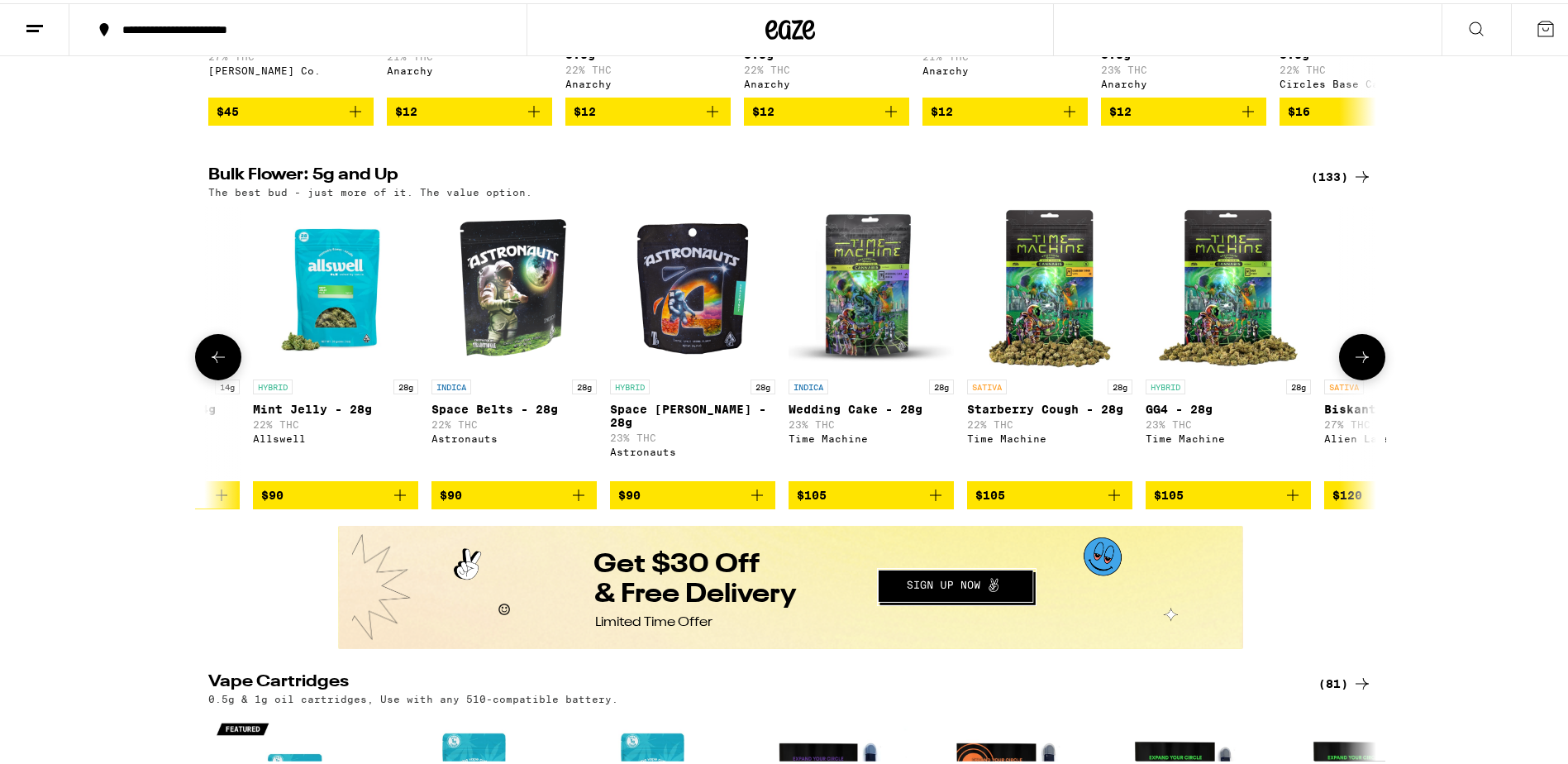
scroll to position [0, 15742]
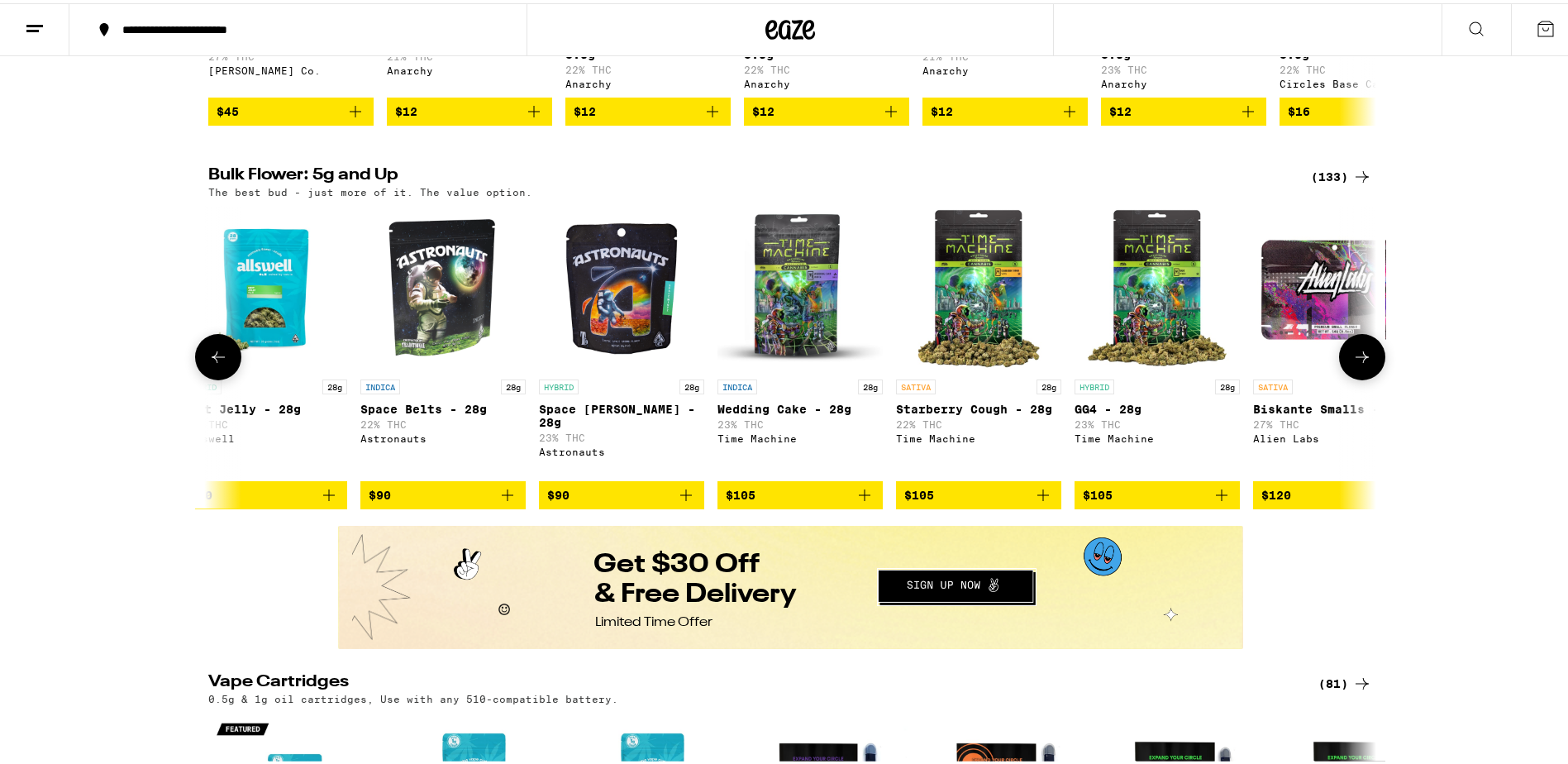
click at [1351, 368] on button at bounding box center [1362, 353] width 46 height 46
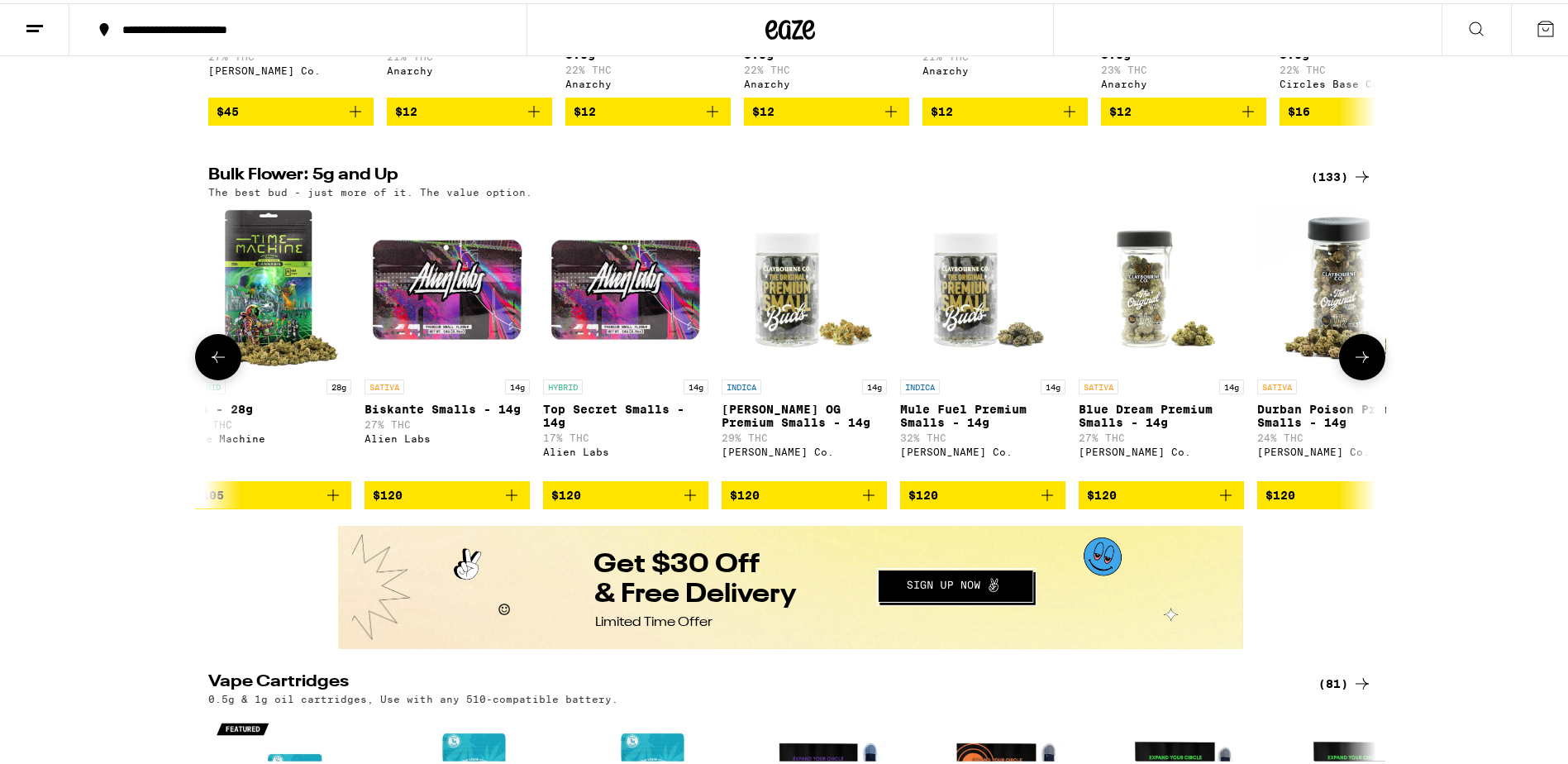
scroll to position [0, 16726]
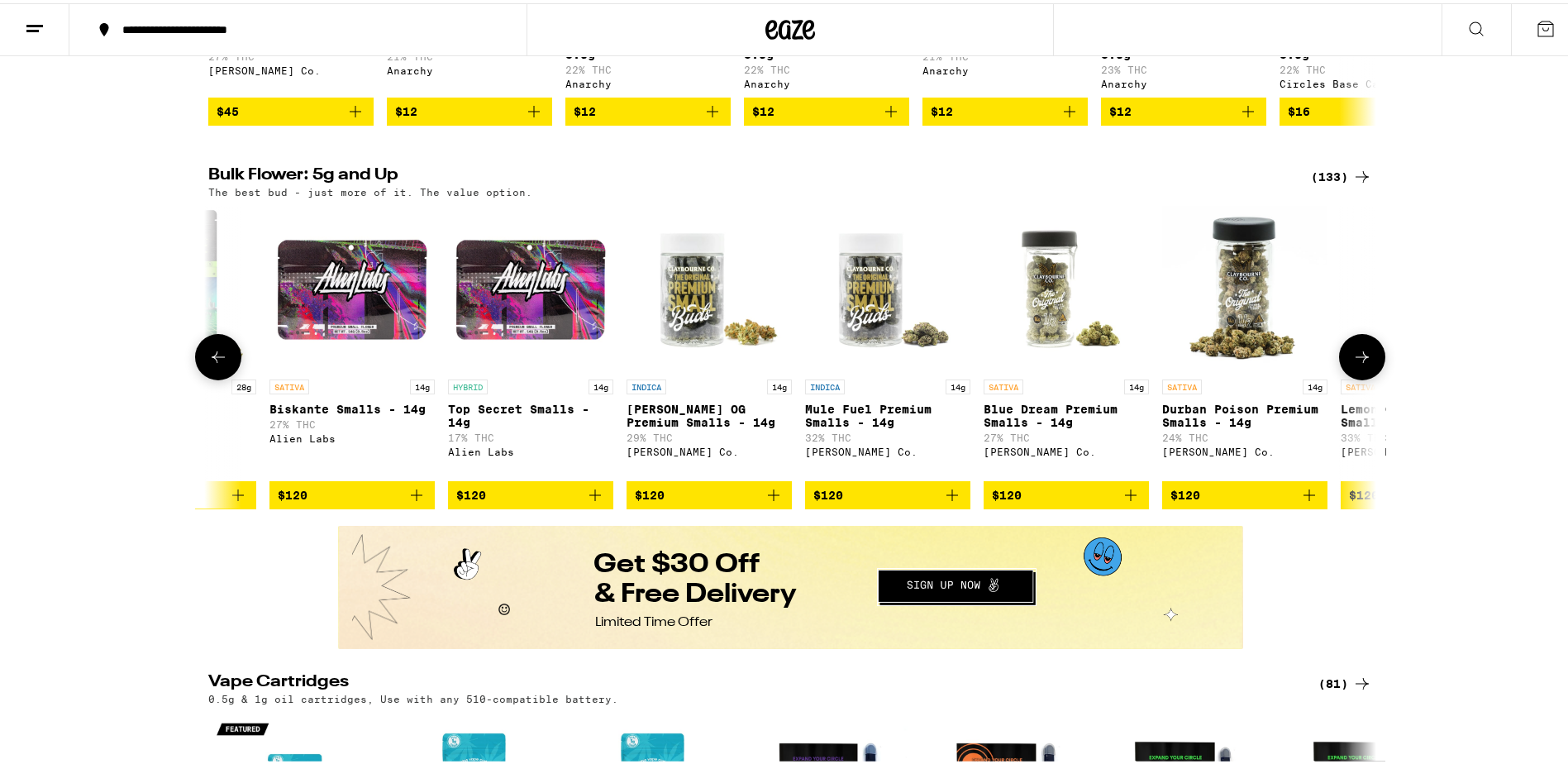
click at [1351, 368] on button at bounding box center [1362, 353] width 46 height 46
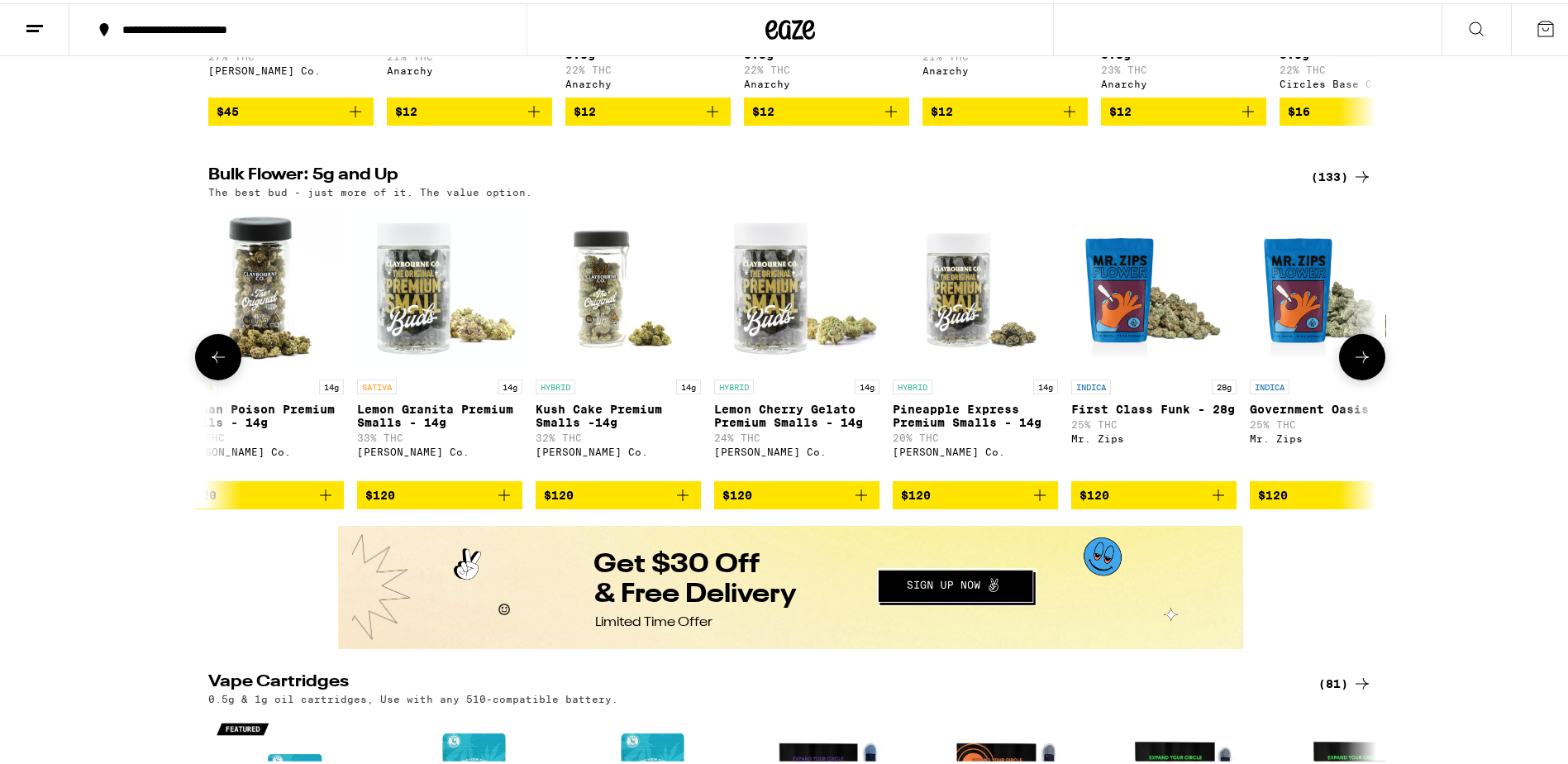
click at [1351, 368] on button at bounding box center [1362, 353] width 46 height 46
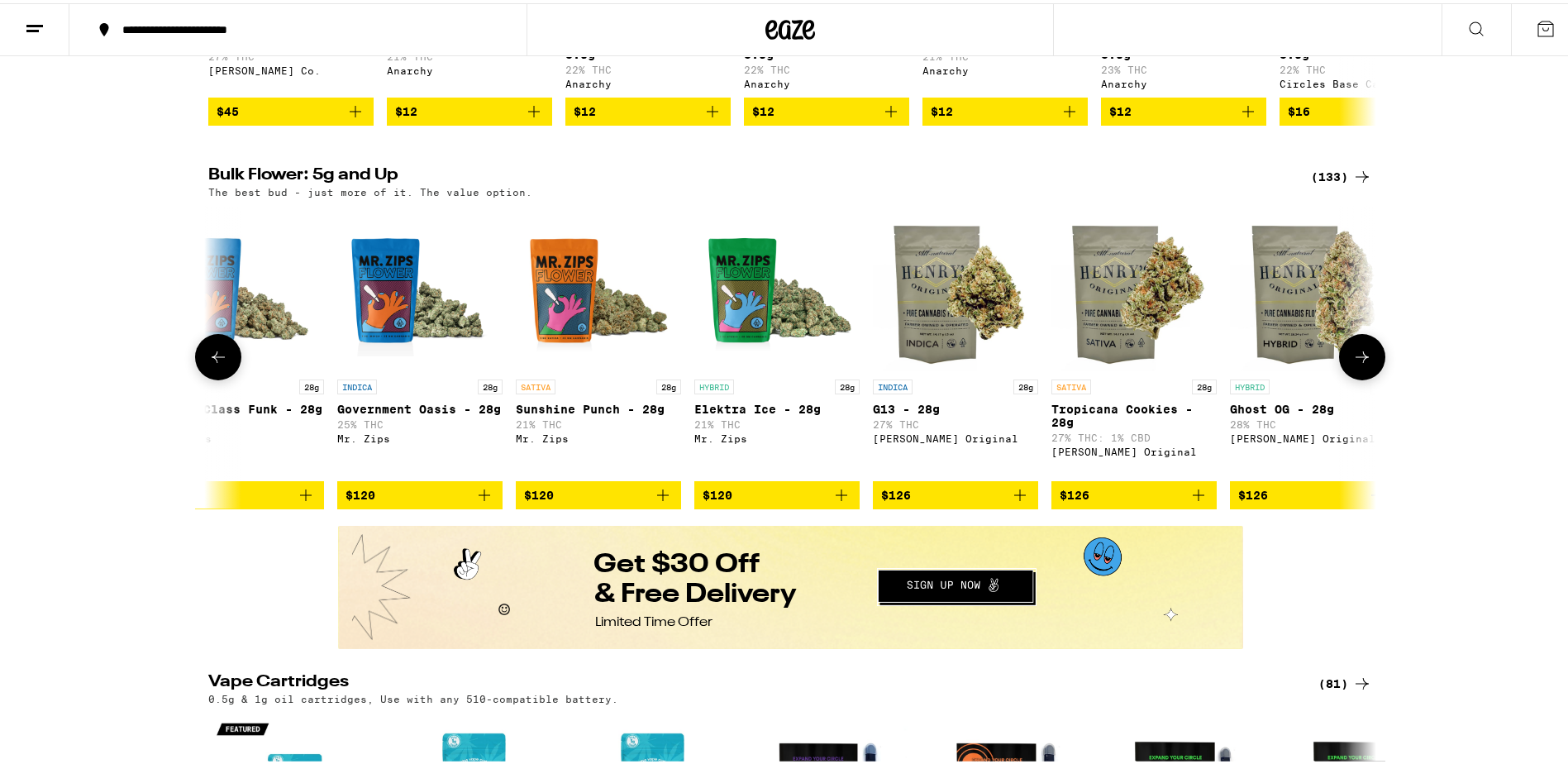
scroll to position [0, 18694]
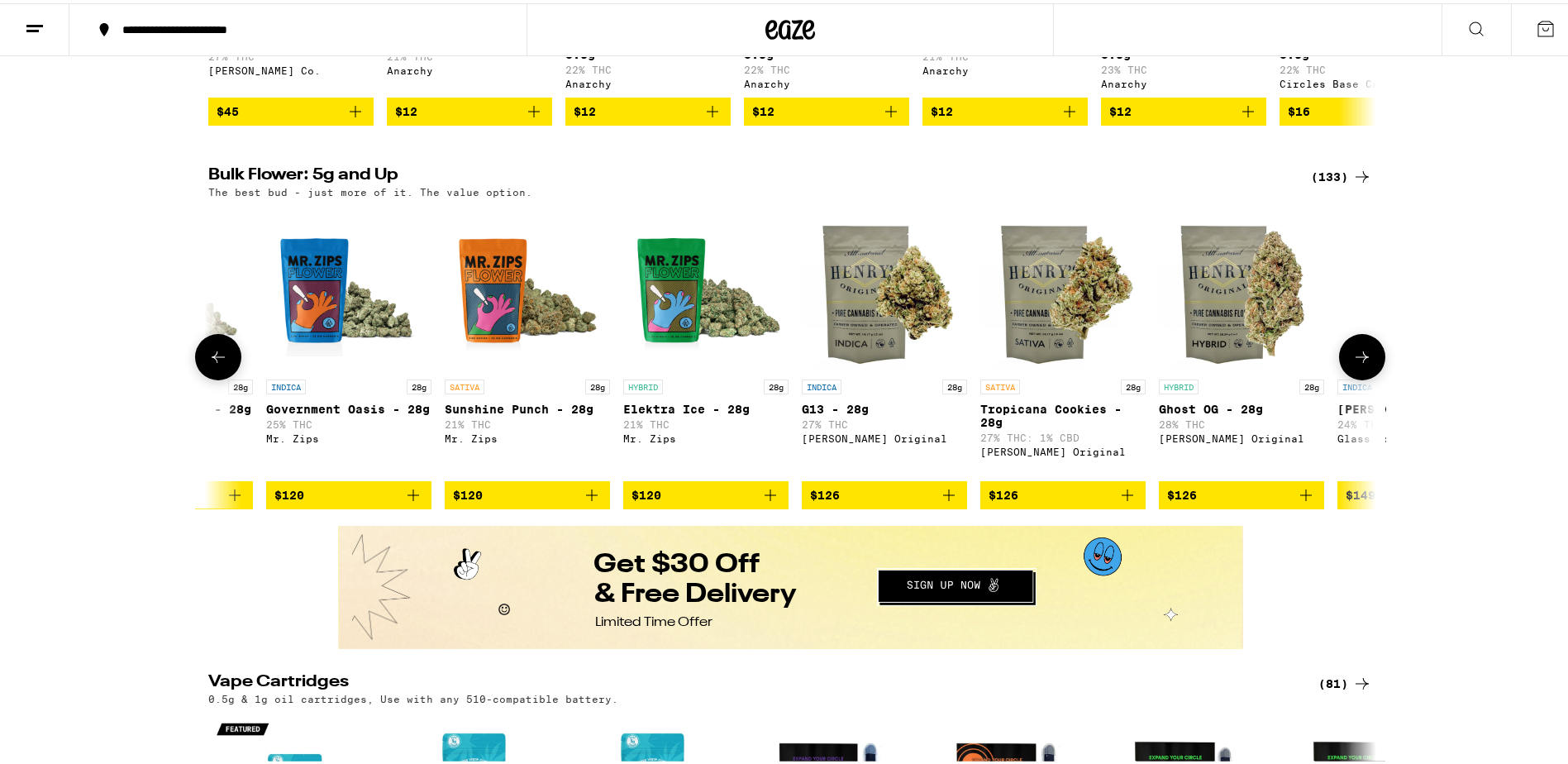
click at [1351, 368] on button at bounding box center [1362, 353] width 46 height 46
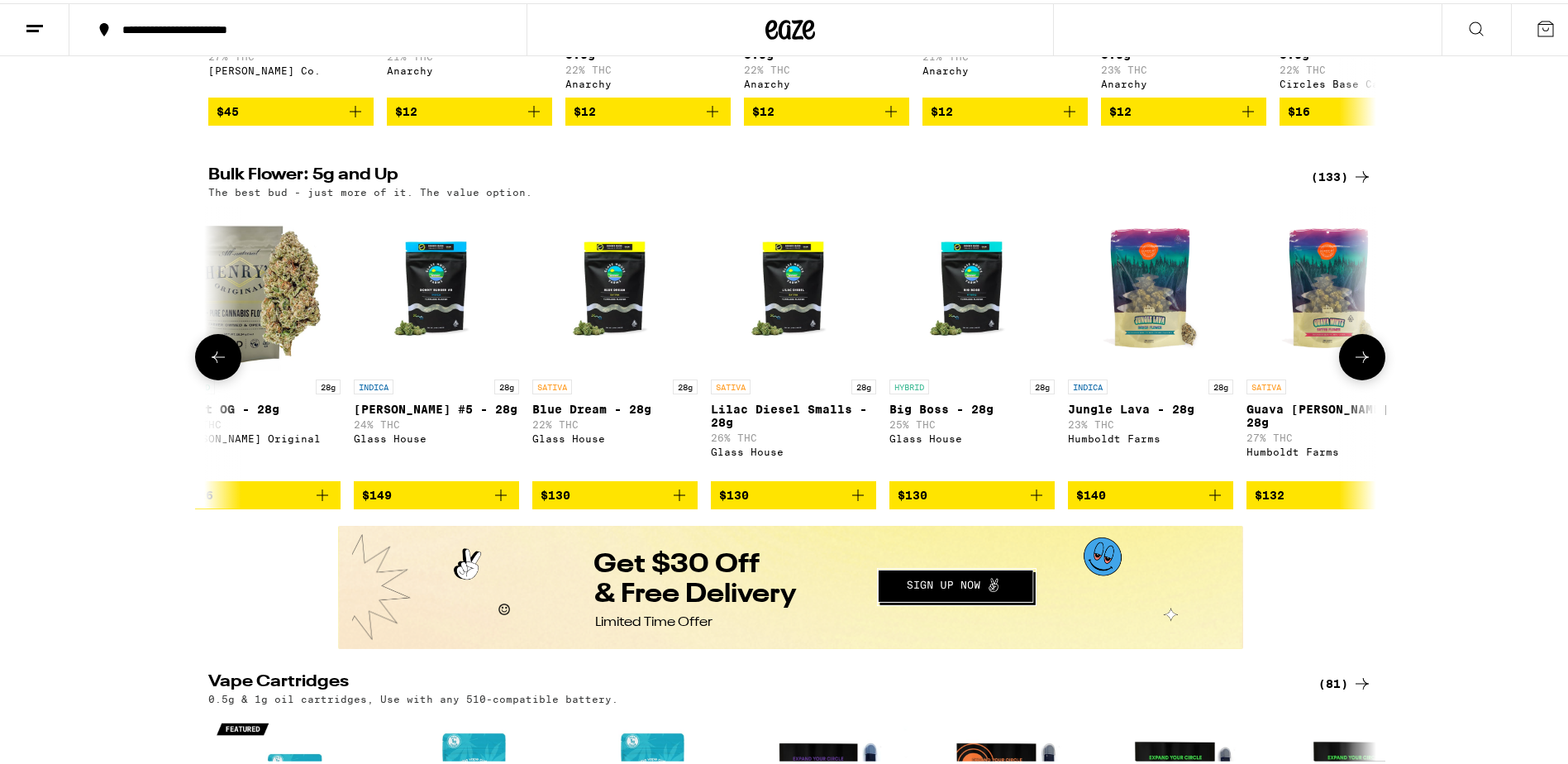
click at [1351, 368] on button at bounding box center [1362, 353] width 46 height 46
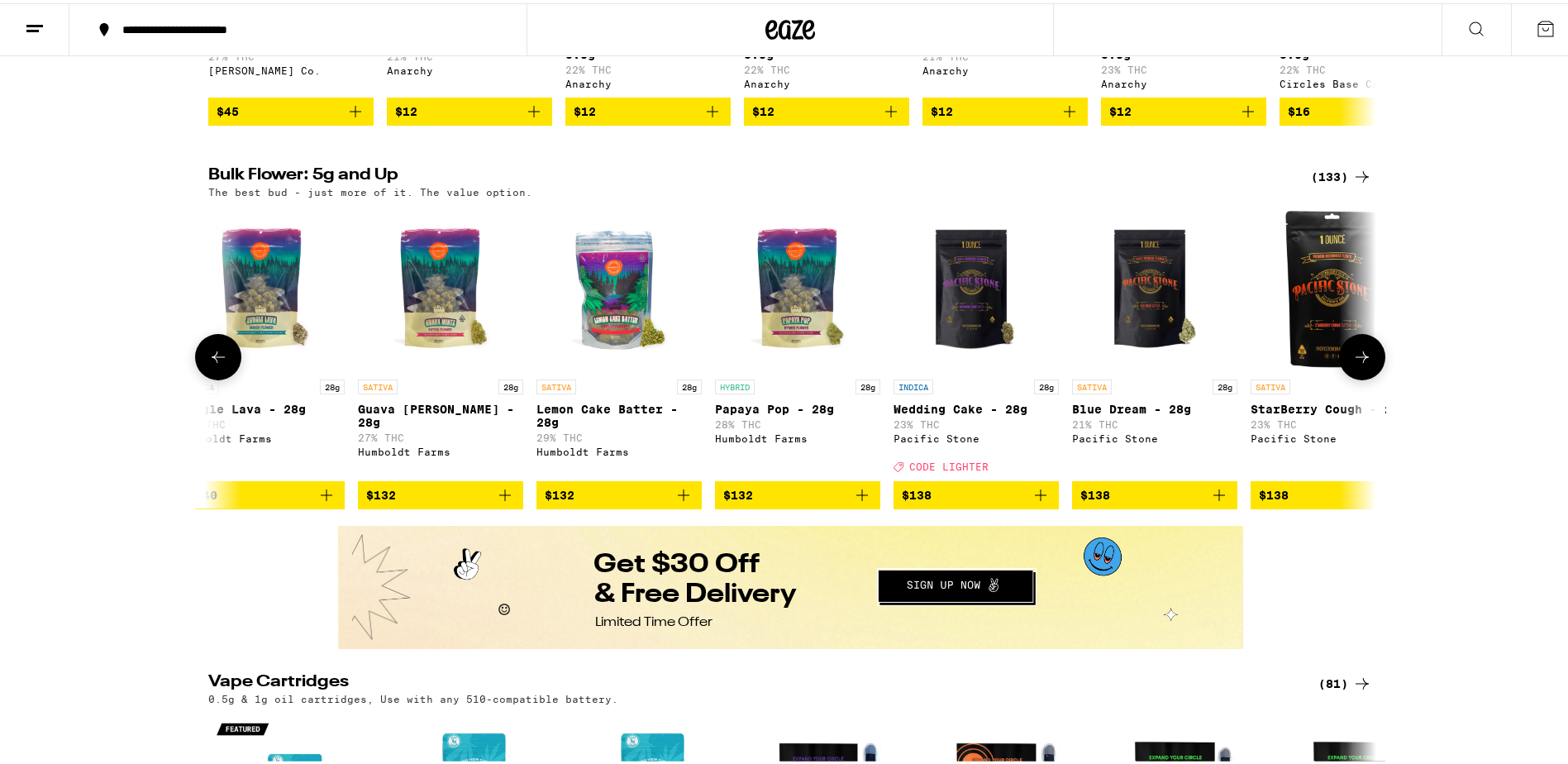
scroll to position [0, 20661]
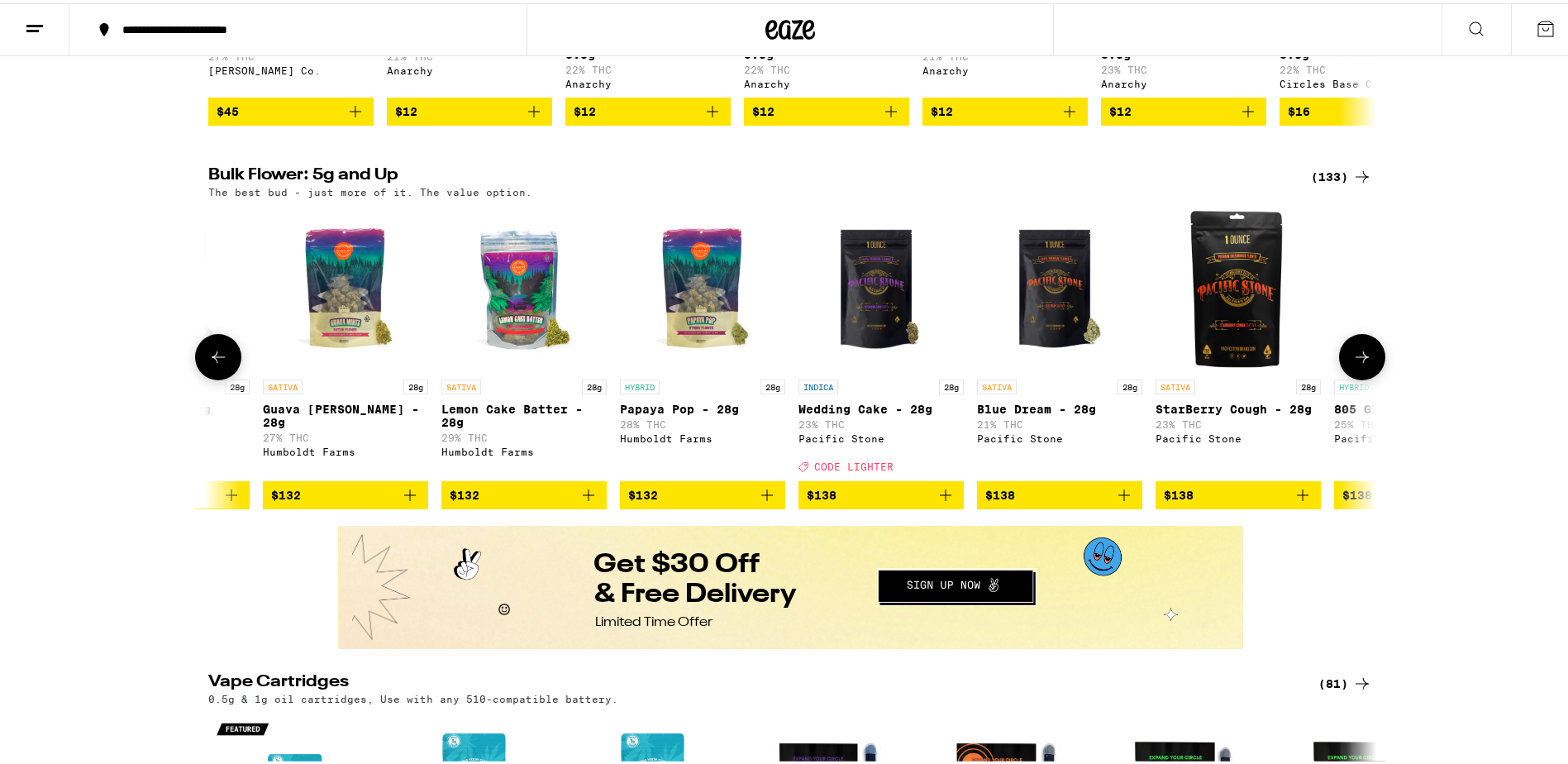
click at [208, 364] on icon at bounding box center [218, 353] width 20 height 20
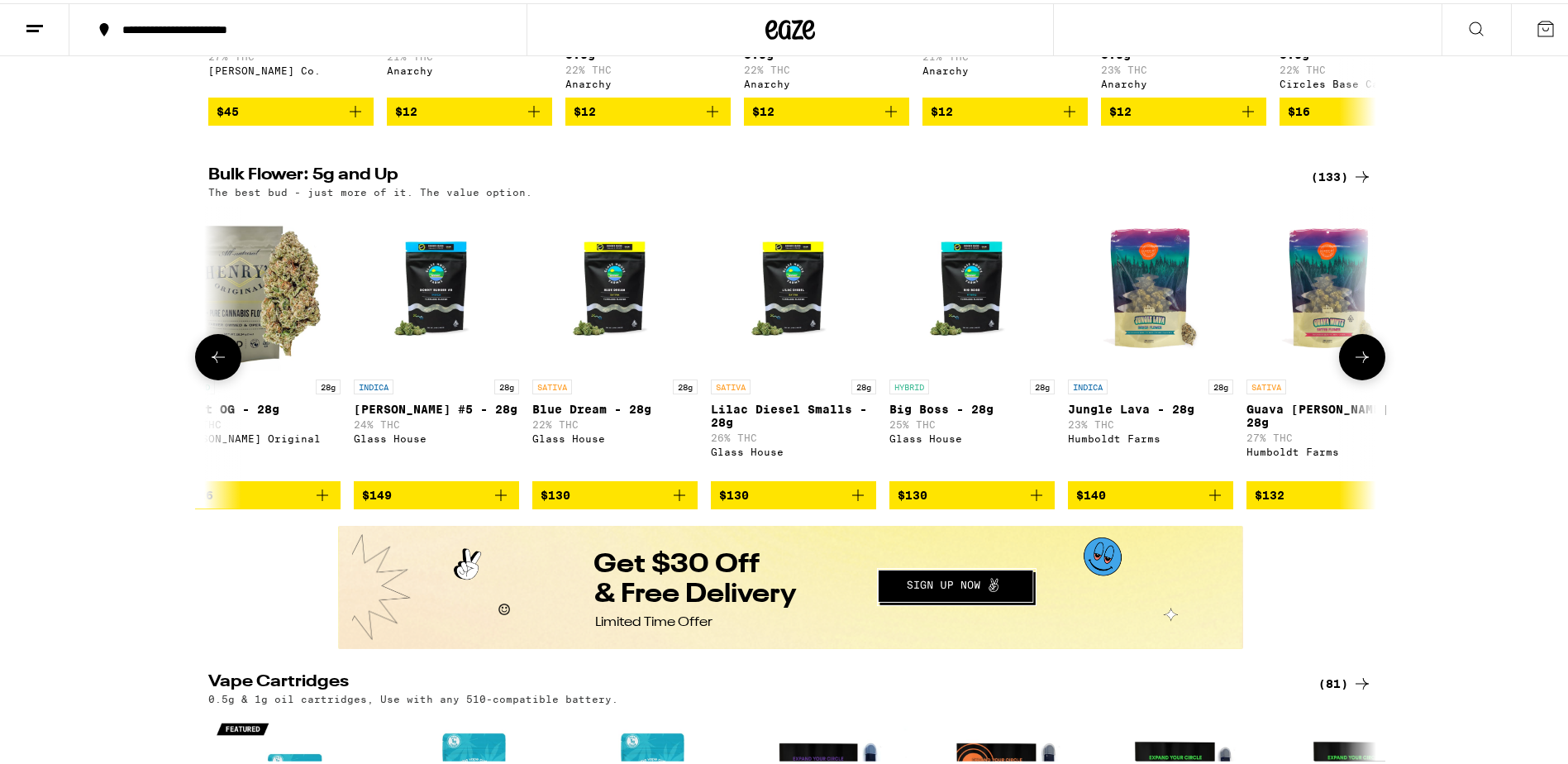
click at [208, 364] on icon at bounding box center [218, 353] width 20 height 20
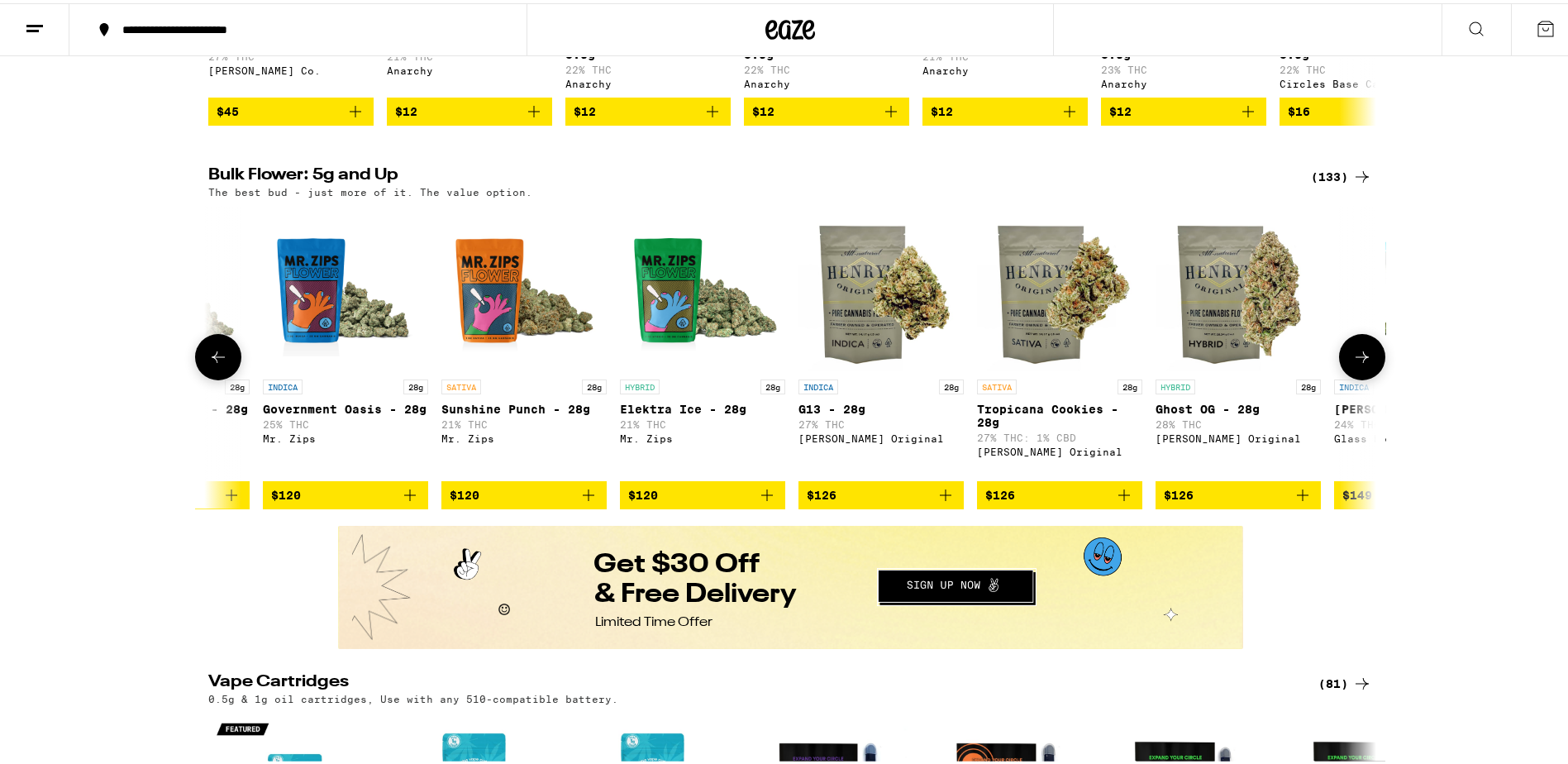
scroll to position [0, 18694]
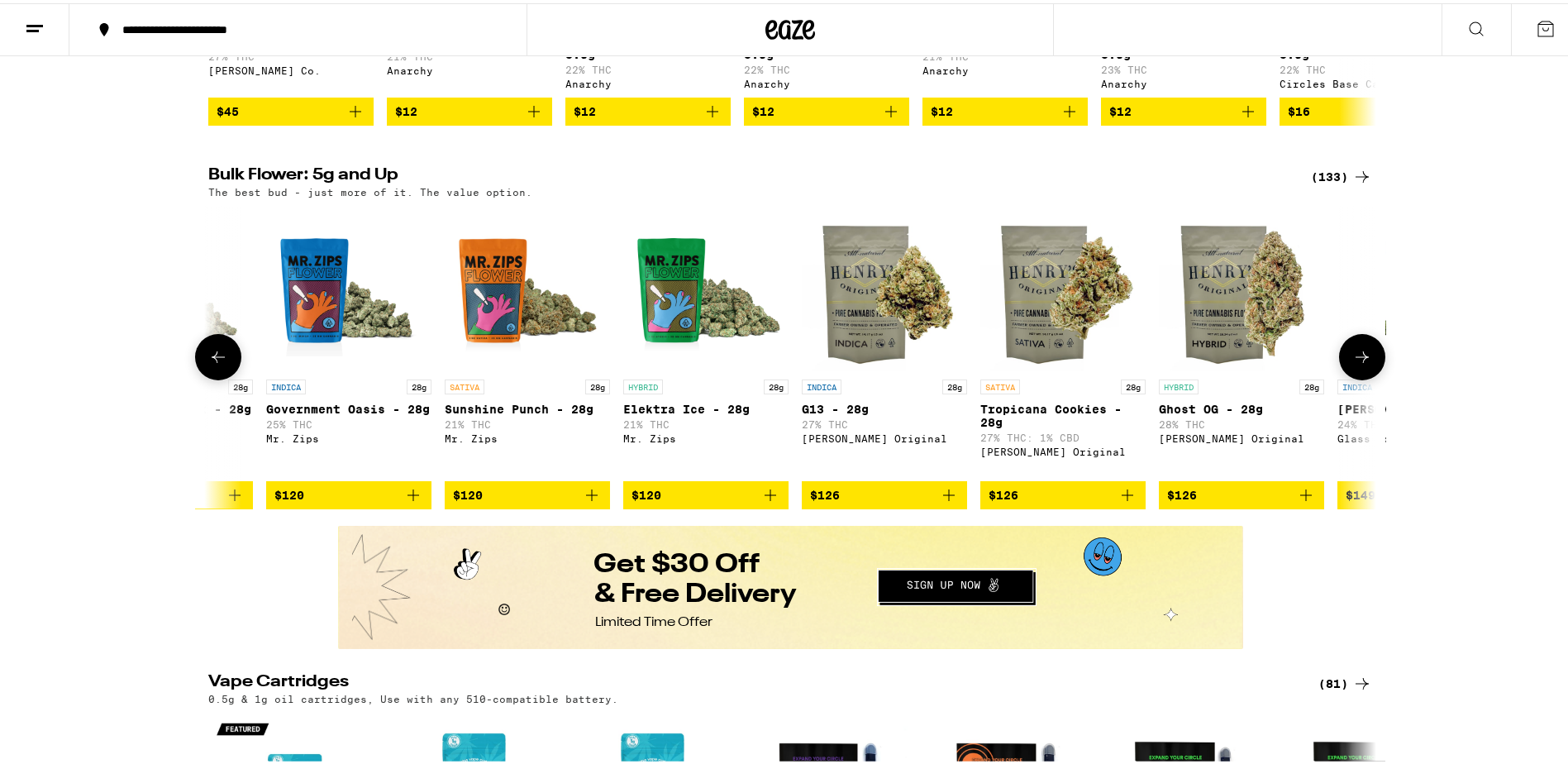
click at [208, 364] on icon at bounding box center [218, 353] width 20 height 20
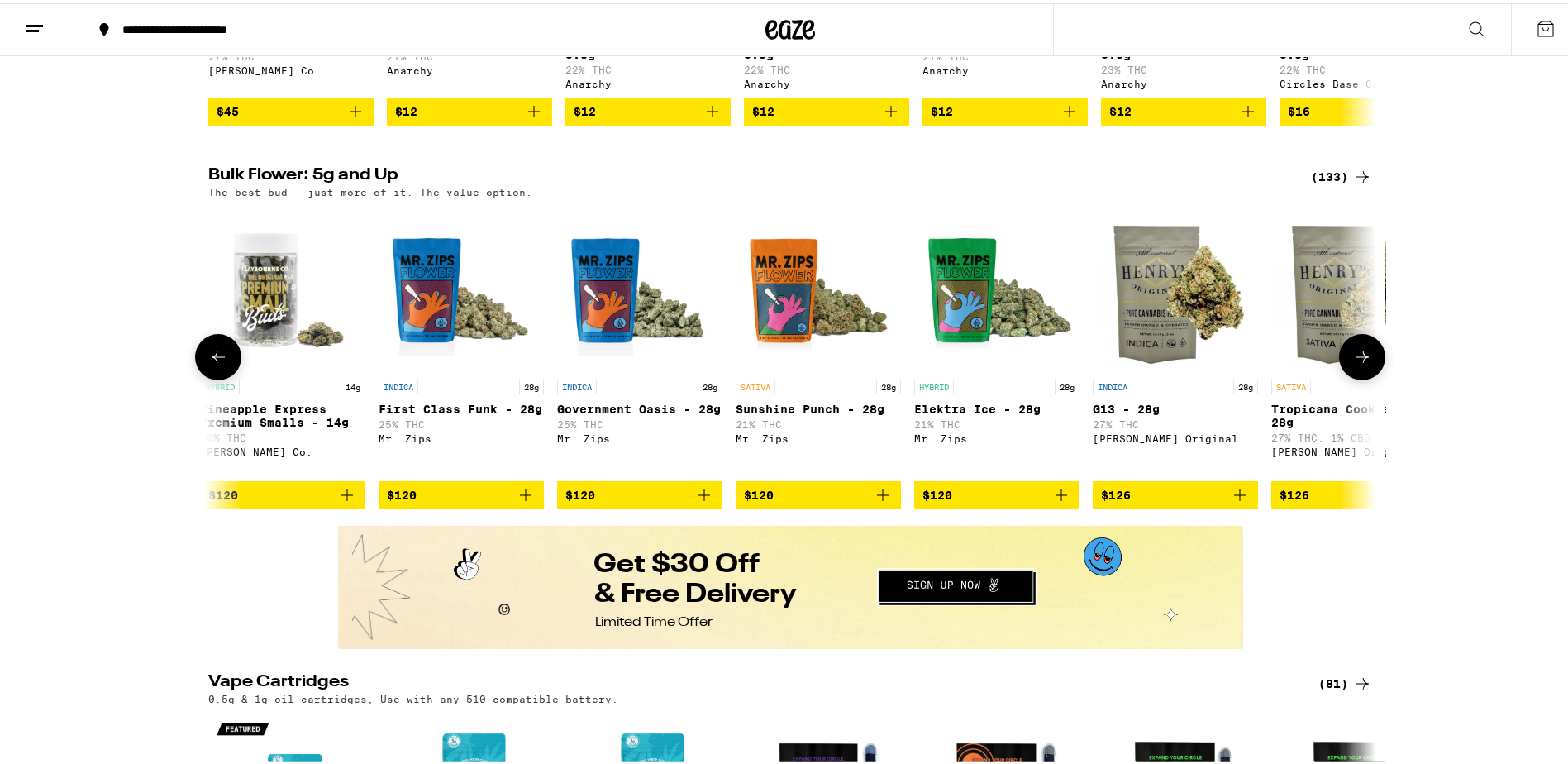
click at [209, 364] on icon at bounding box center [218, 353] width 20 height 20
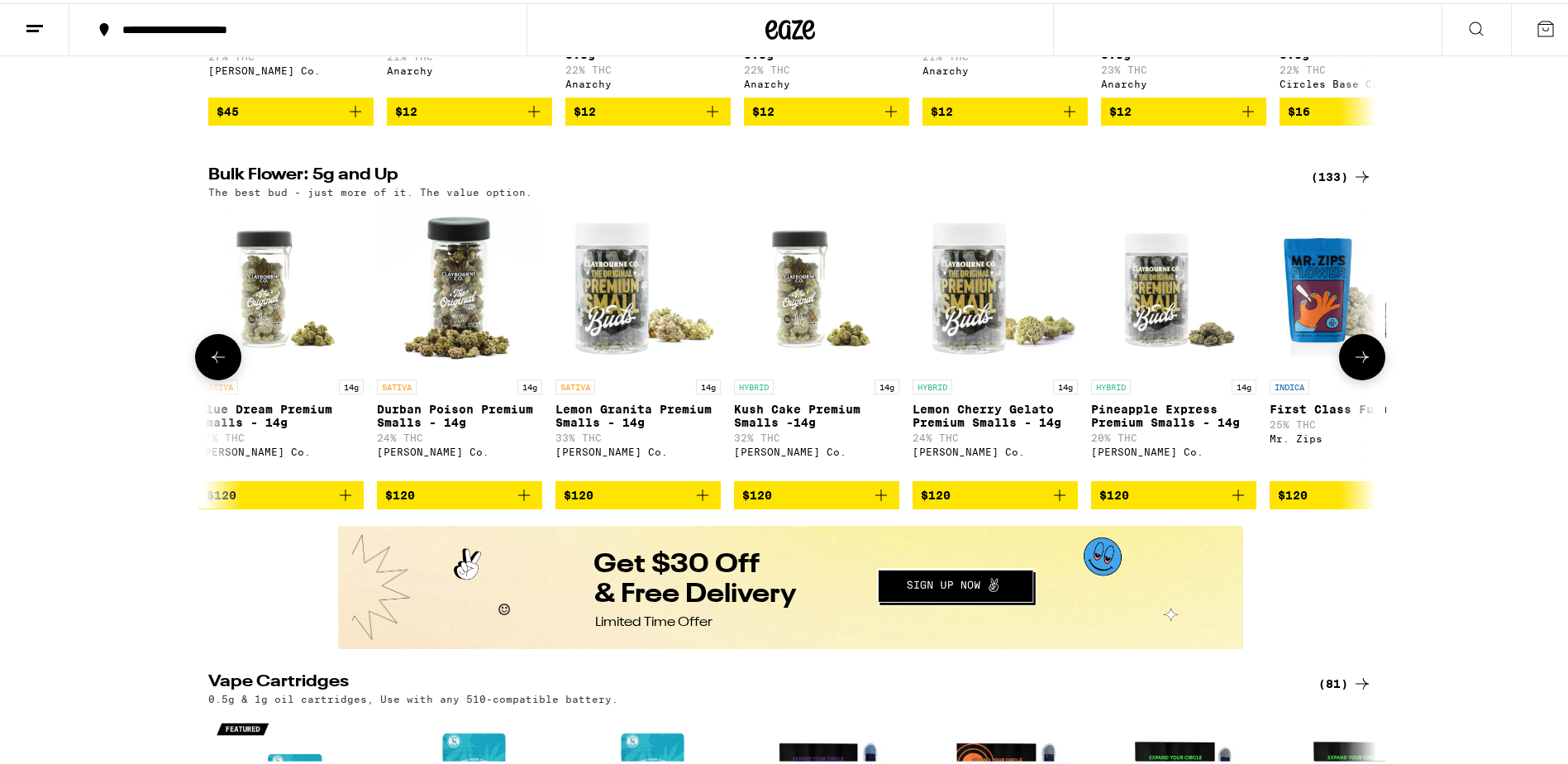
scroll to position [0, 17278]
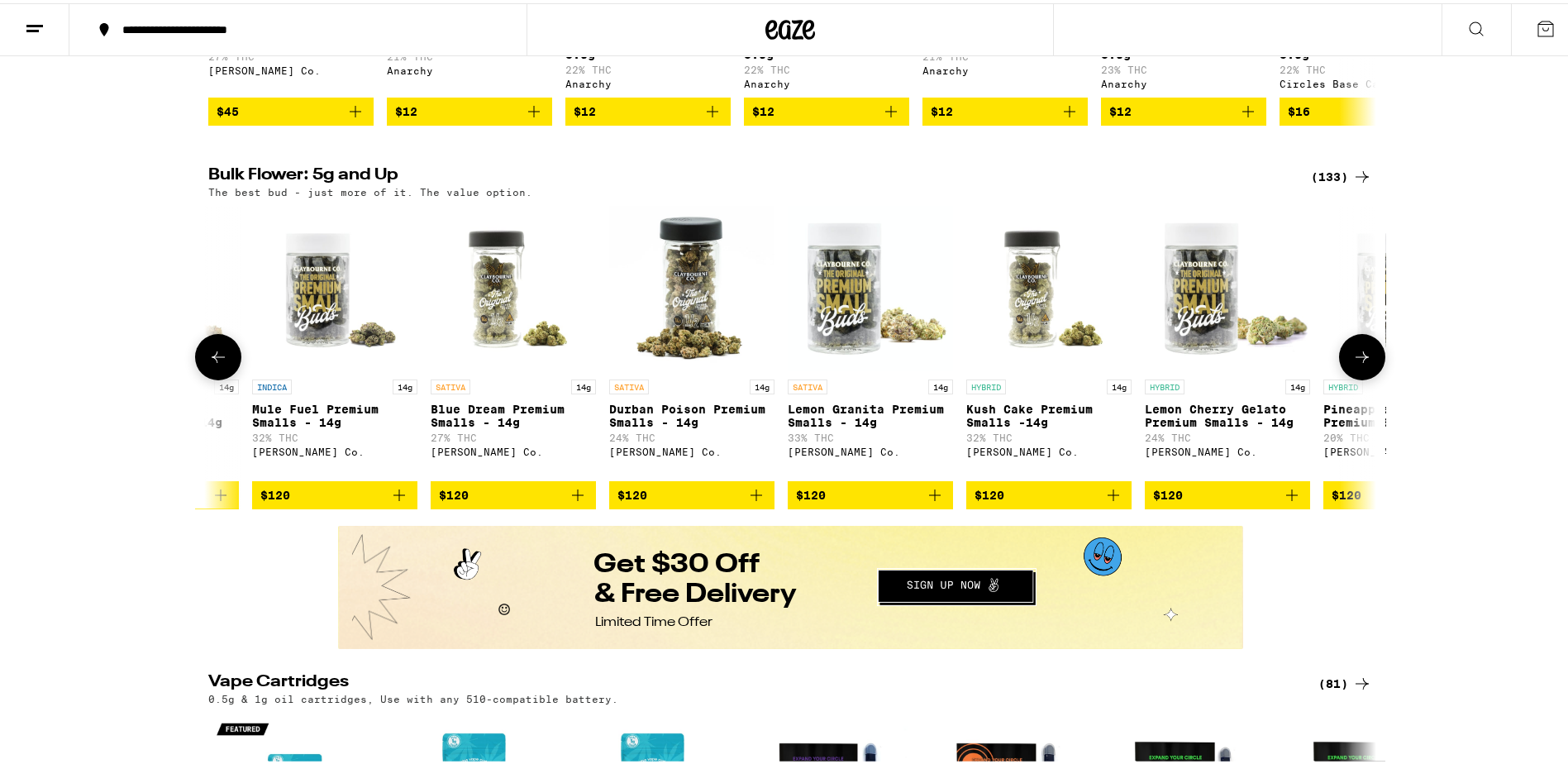
click at [209, 364] on icon at bounding box center [218, 353] width 20 height 20
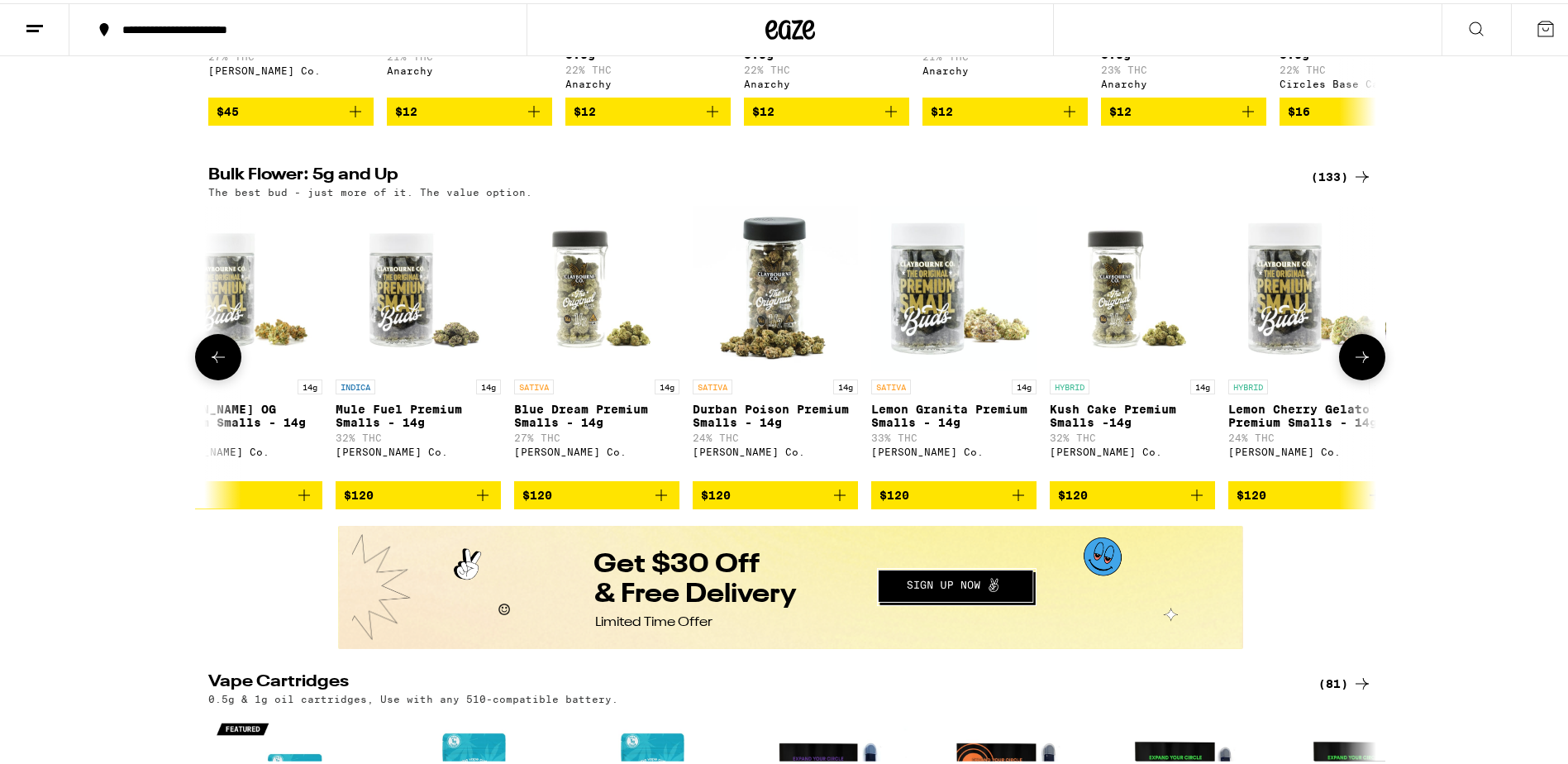
click at [209, 364] on icon at bounding box center [218, 353] width 20 height 20
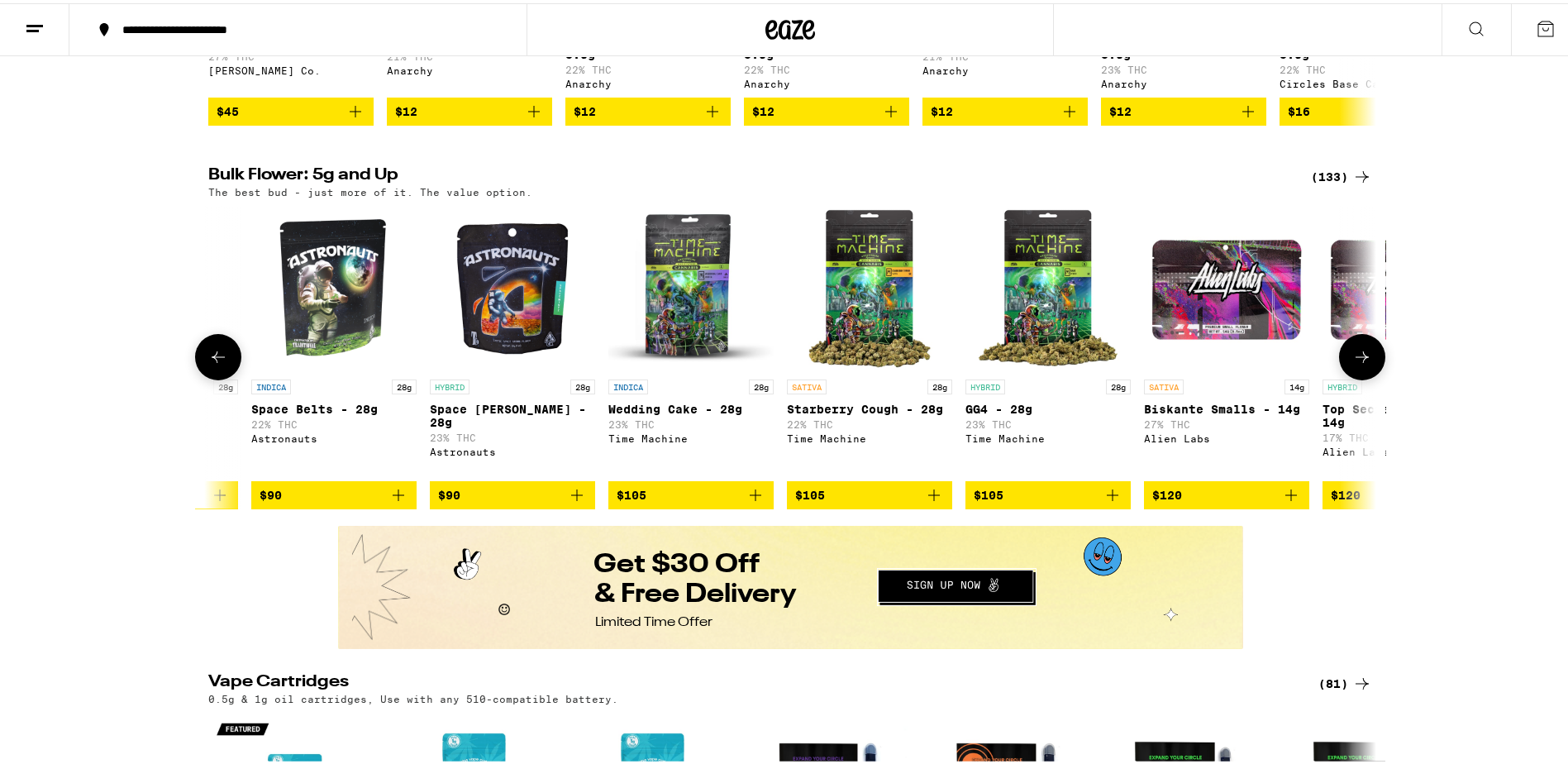
scroll to position [0, 15815]
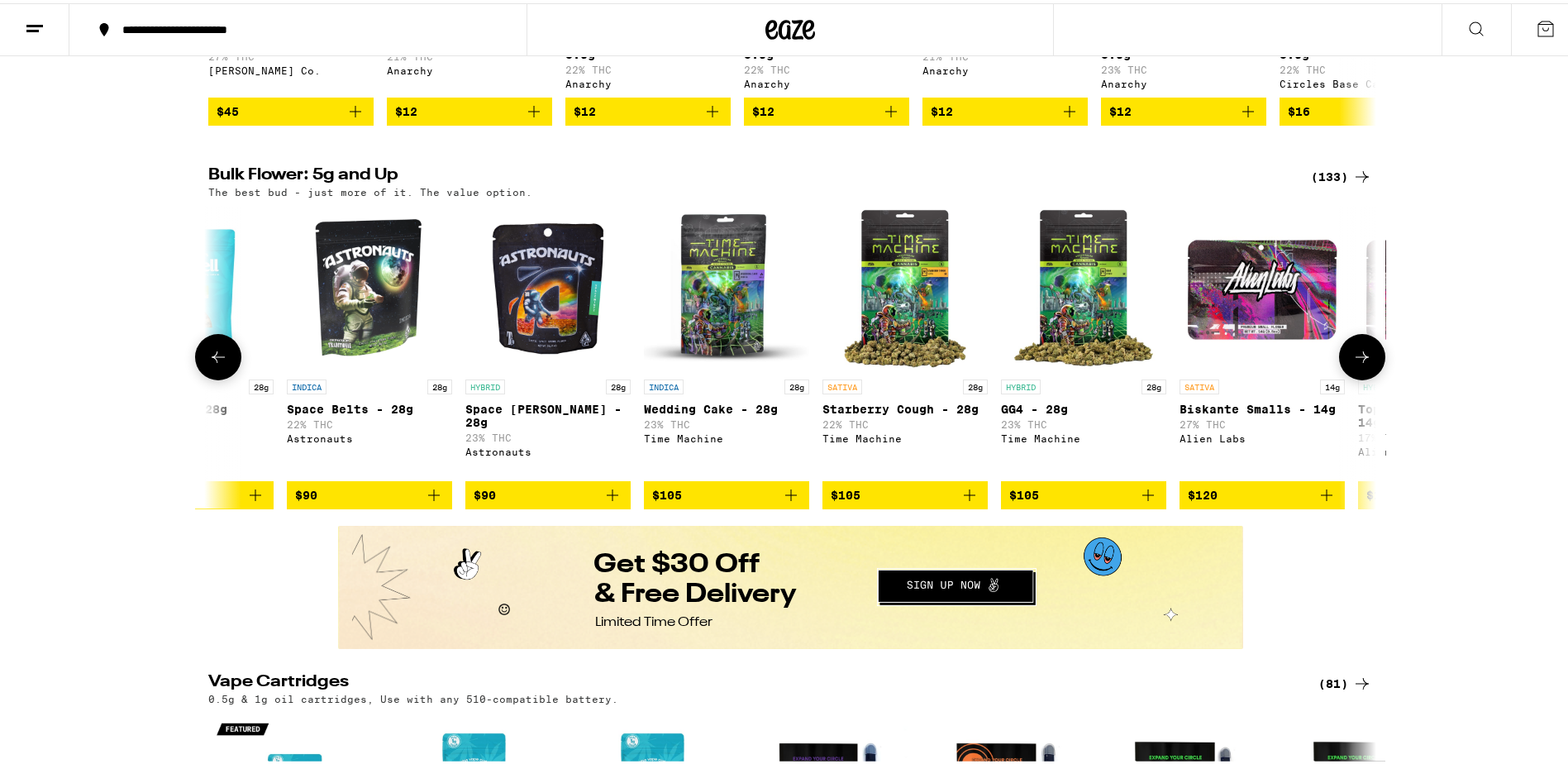
click at [209, 364] on icon at bounding box center [218, 353] width 20 height 20
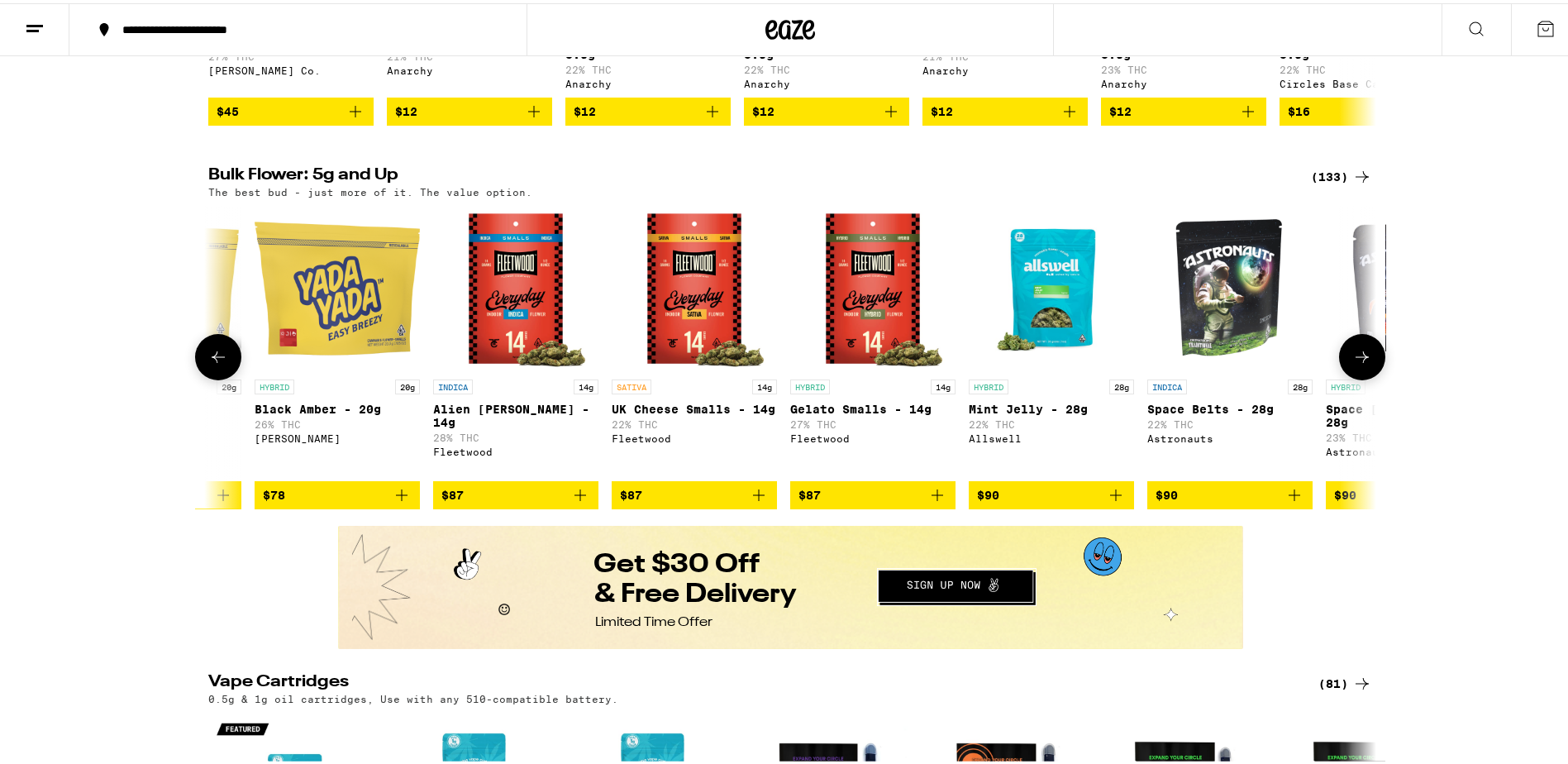
scroll to position [0, 14831]
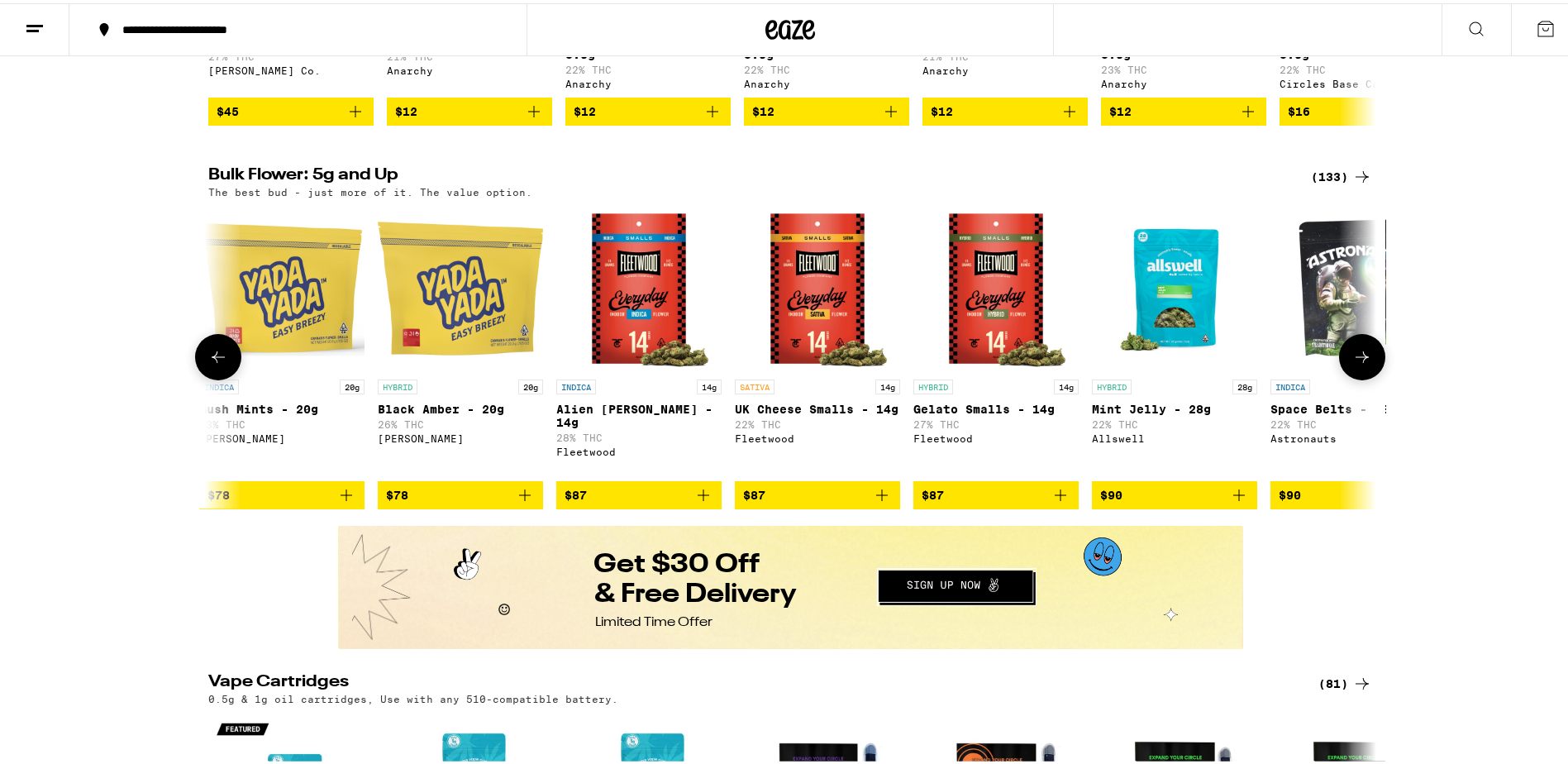
click at [209, 364] on icon at bounding box center [218, 353] width 20 height 20
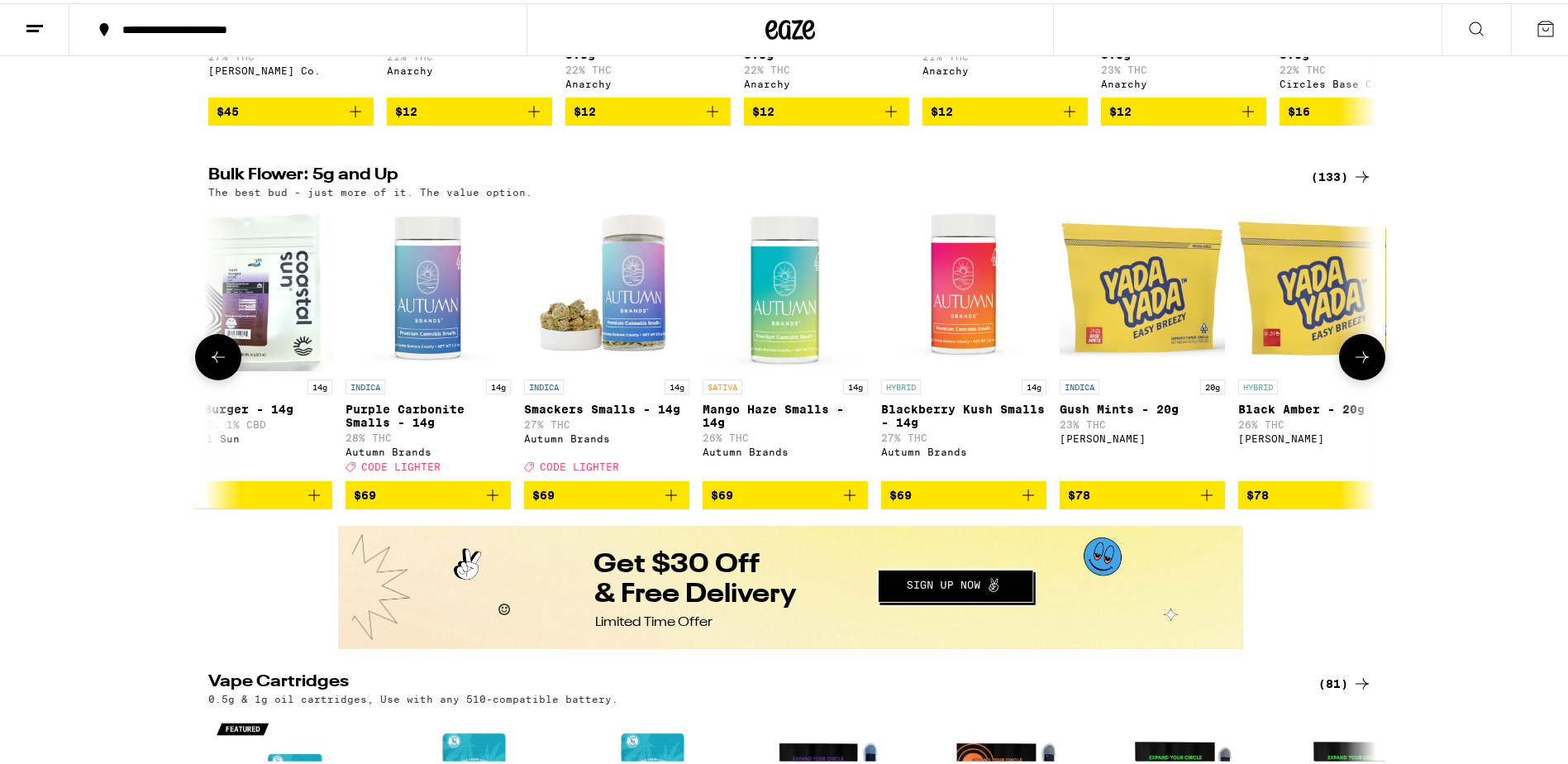
scroll to position [0, 13847]
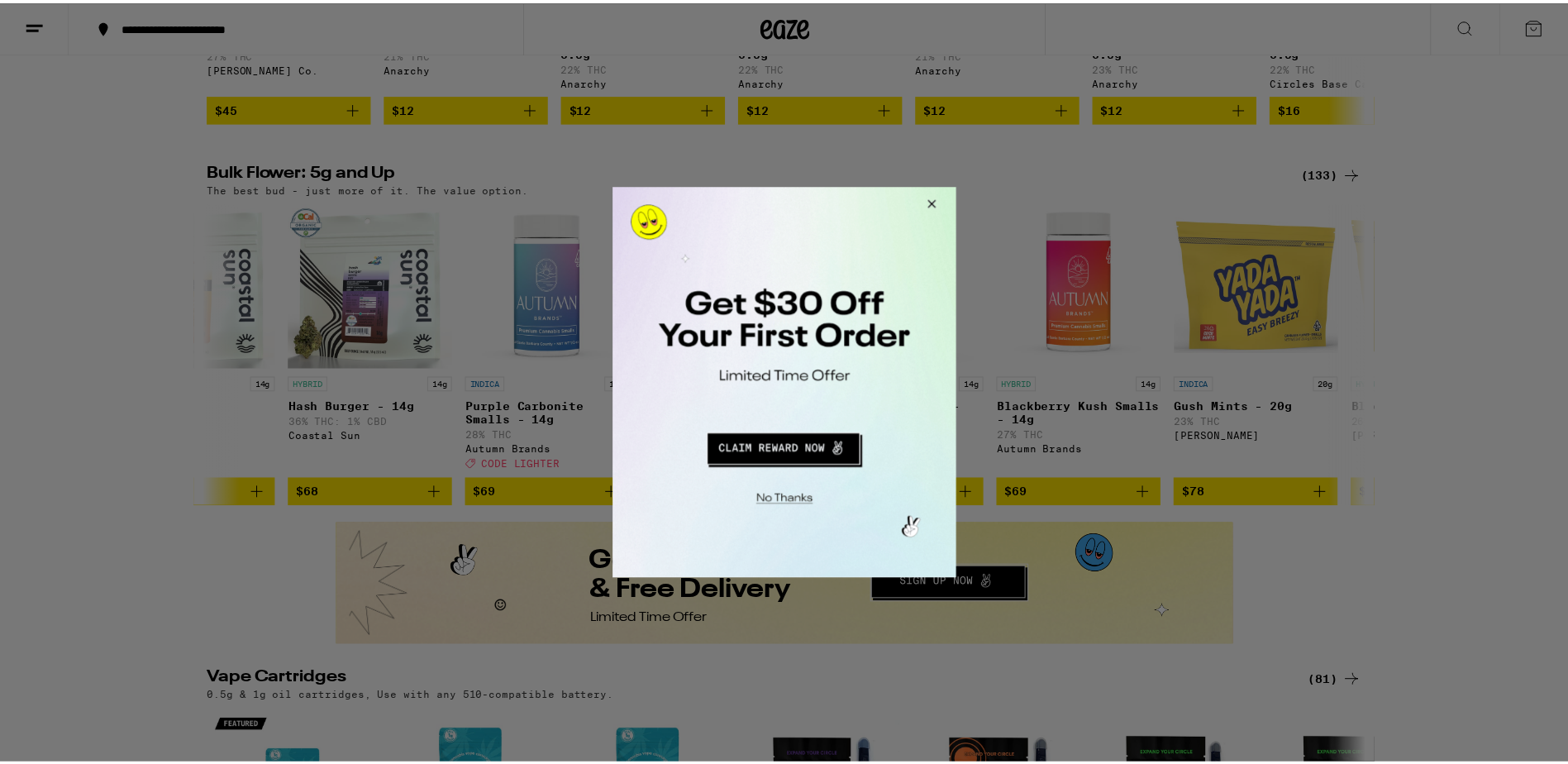
click at [935, 197] on button "Close Modal" at bounding box center [930, 206] width 44 height 40
